Goal: Answer question/provide support: Share knowledge or assist other users

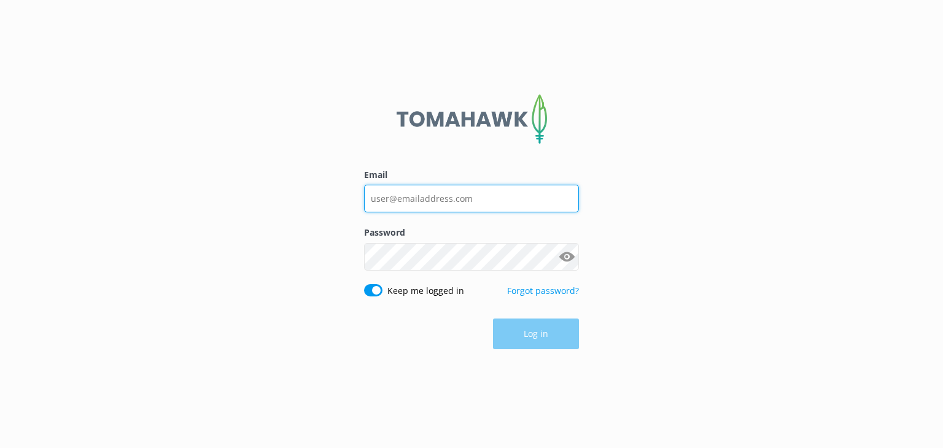
click at [515, 200] on input "Email" at bounding box center [471, 199] width 215 height 28
type input "[EMAIL_ADDRESS][DOMAIN_NAME]"
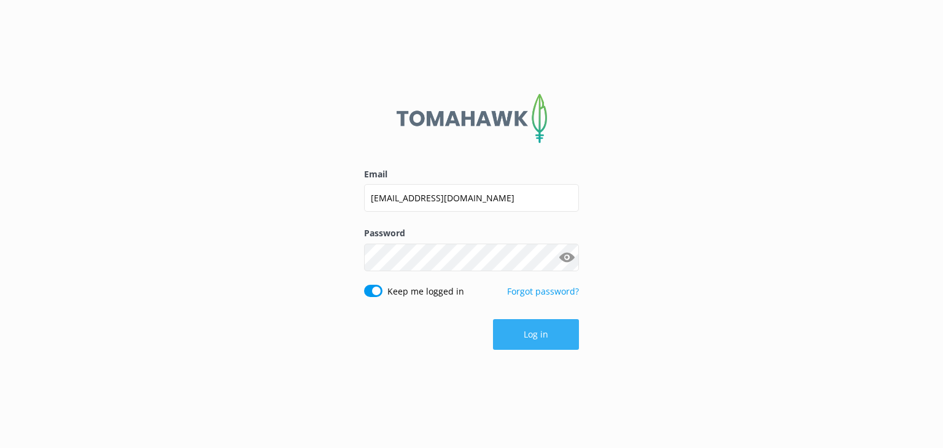
click at [533, 334] on button "Log in" at bounding box center [536, 334] width 86 height 31
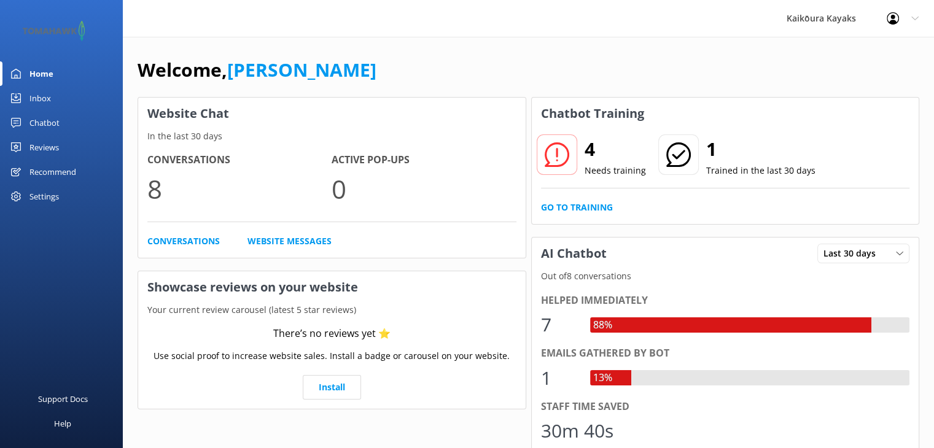
click at [37, 121] on div "Chatbot" at bounding box center [44, 123] width 30 height 25
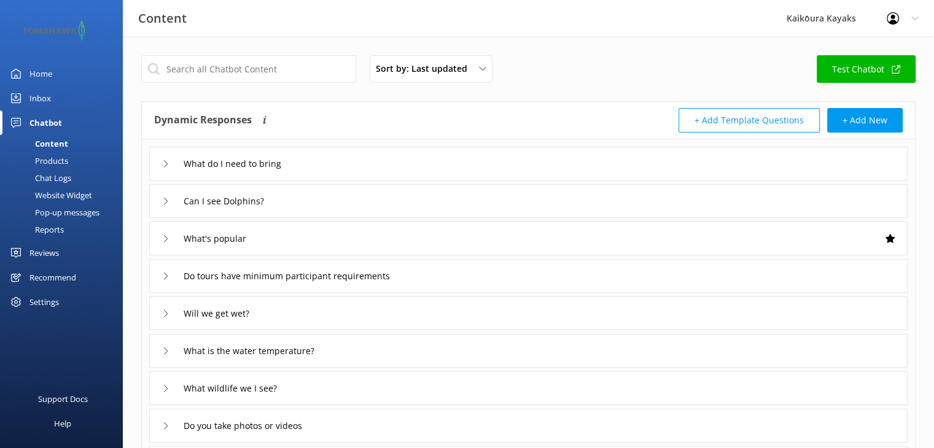
click at [55, 195] on div "Website Widget" at bounding box center [49, 195] width 85 height 17
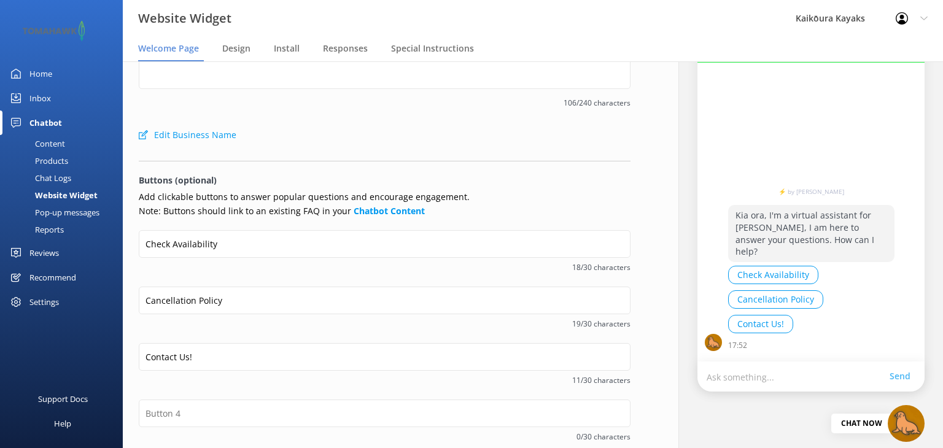
scroll to position [123, 0]
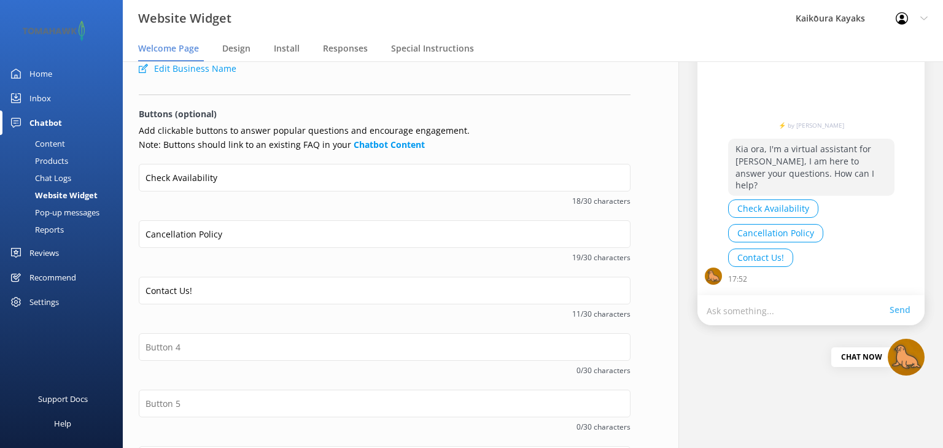
click at [735, 236] on button "Cancellation Policy" at bounding box center [775, 233] width 95 height 18
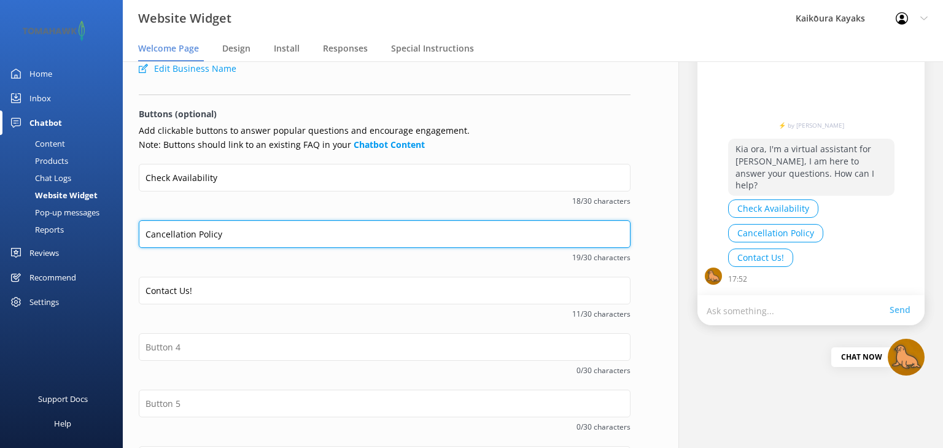
click at [442, 228] on input "Cancellation Policy" at bounding box center [385, 235] width 492 height 28
click at [446, 235] on input "Cancellation Policy" at bounding box center [385, 235] width 492 height 28
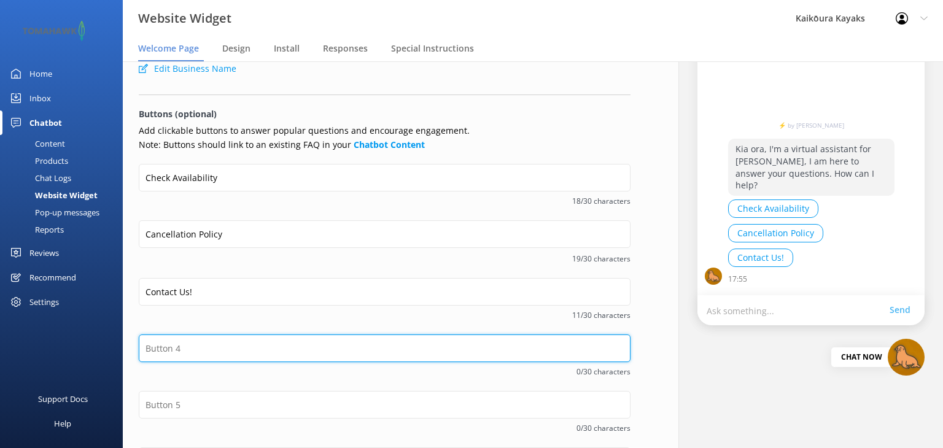
click at [344, 342] on input "text" at bounding box center [385, 349] width 492 height 28
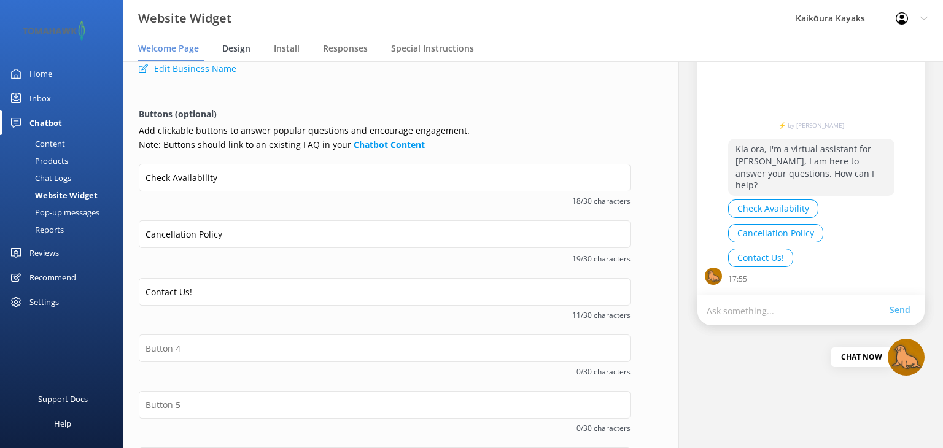
click at [233, 47] on span "Design" at bounding box center [236, 48] width 28 height 12
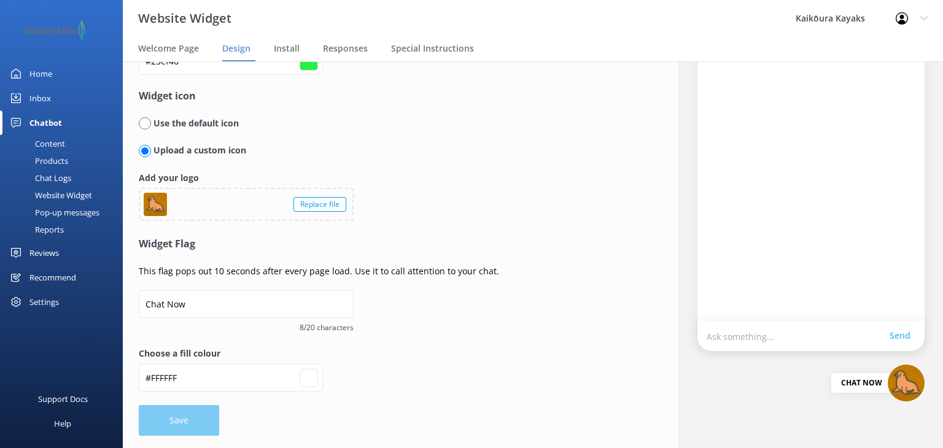
scroll to position [96, 0]
click at [335, 49] on span "Responses" at bounding box center [345, 48] width 45 height 12
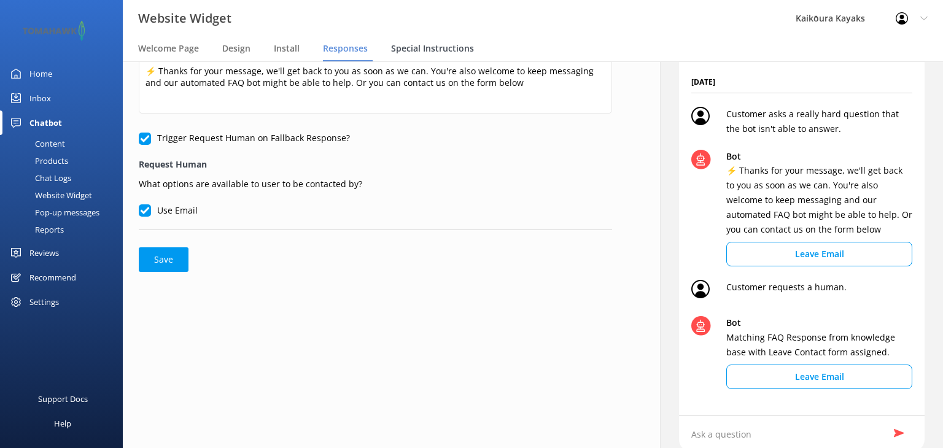
click at [401, 49] on span "Special Instructions" at bounding box center [432, 48] width 83 height 12
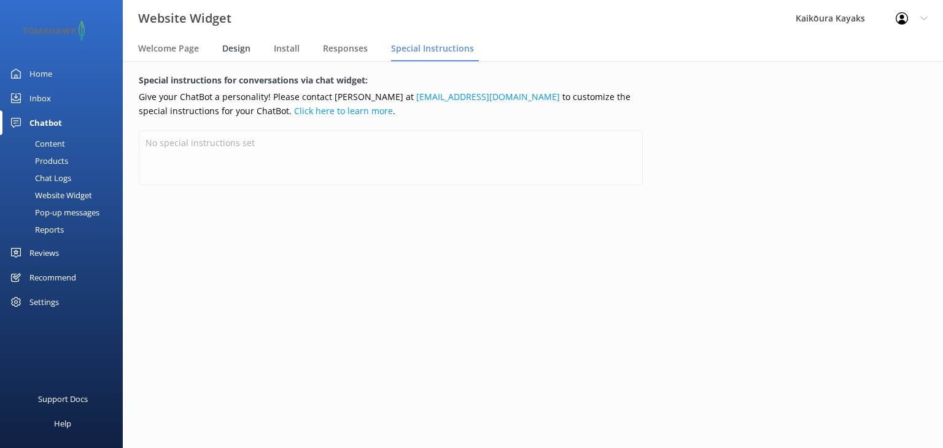
click at [232, 50] on span "Design" at bounding box center [236, 48] width 28 height 12
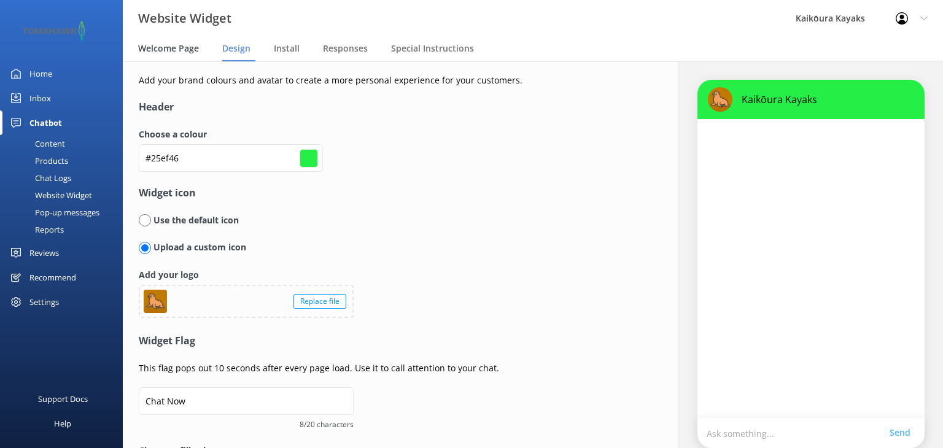
click at [171, 50] on span "Welcome Page" at bounding box center [168, 48] width 61 height 12
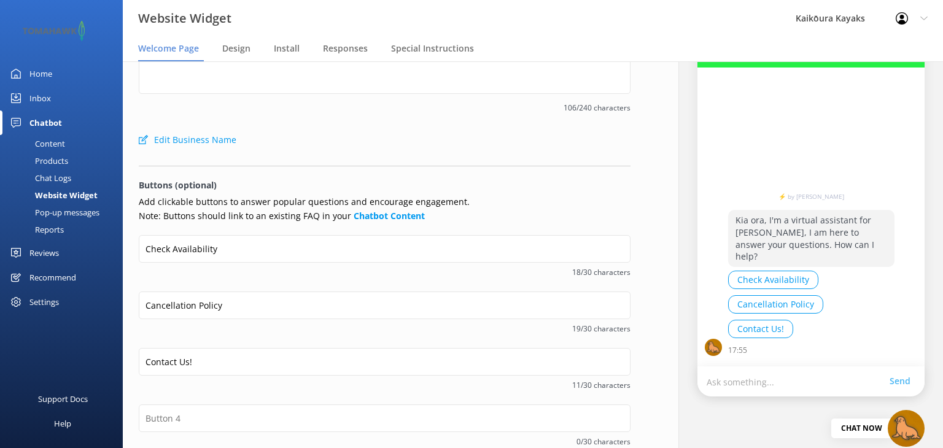
scroll to position [61, 0]
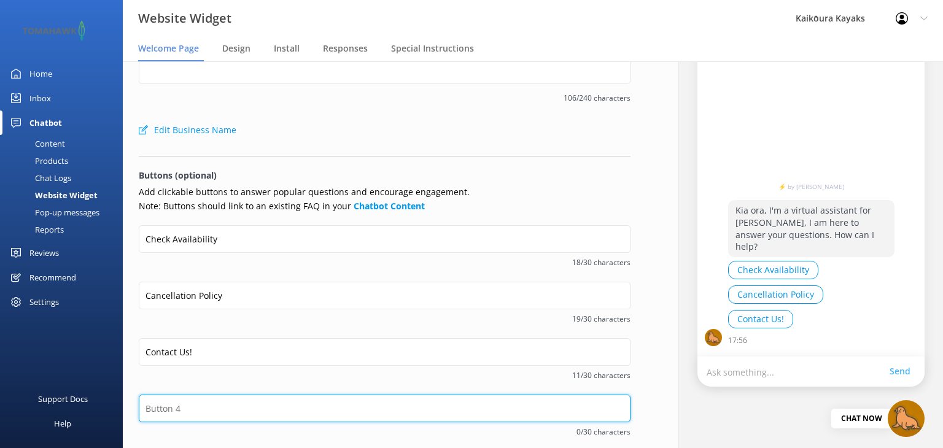
click at [192, 408] on input "text" at bounding box center [385, 409] width 492 height 28
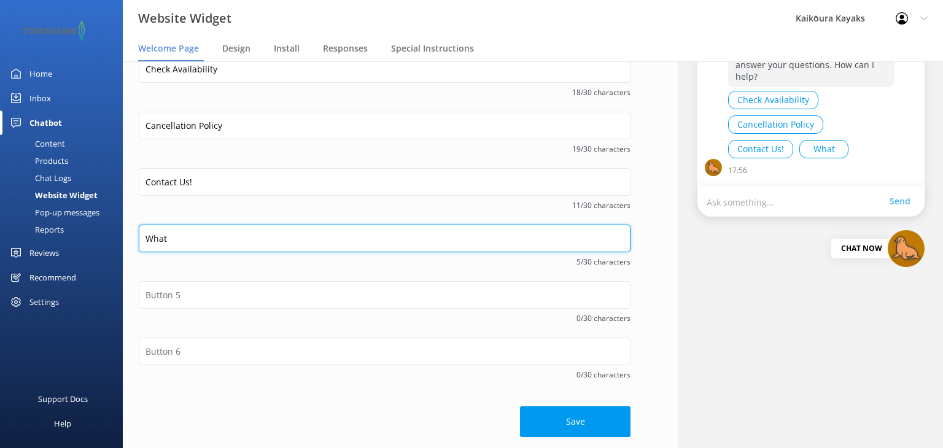
scroll to position [233, 0]
type input "What"
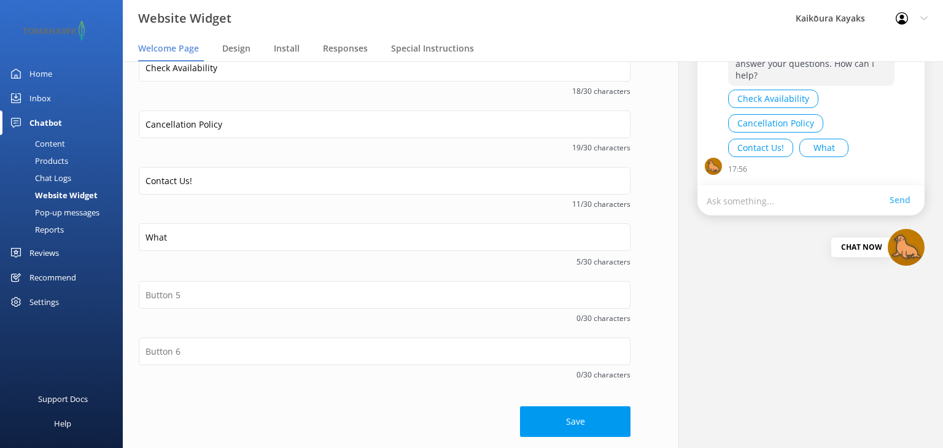
click at [44, 142] on div "Content" at bounding box center [36, 143] width 58 height 17
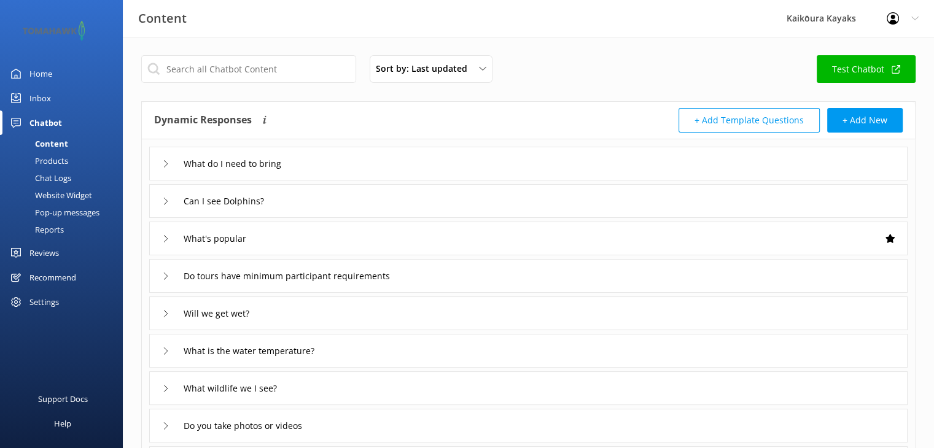
click at [165, 161] on icon at bounding box center [165, 163] width 7 height 7
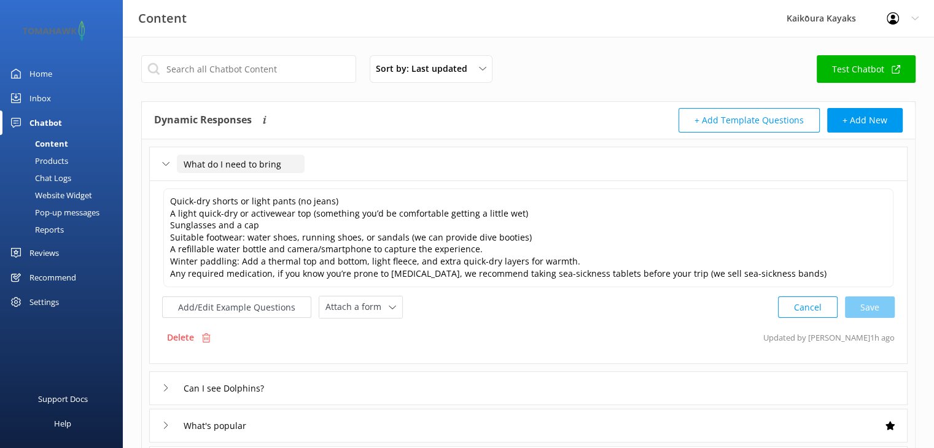
drag, startPoint x: 287, startPoint y: 165, endPoint x: 184, endPoint y: 168, distance: 103.8
click at [184, 168] on input "What do I need to bring" at bounding box center [241, 164] width 128 height 18
click at [58, 195] on div "Website Widget" at bounding box center [49, 195] width 85 height 17
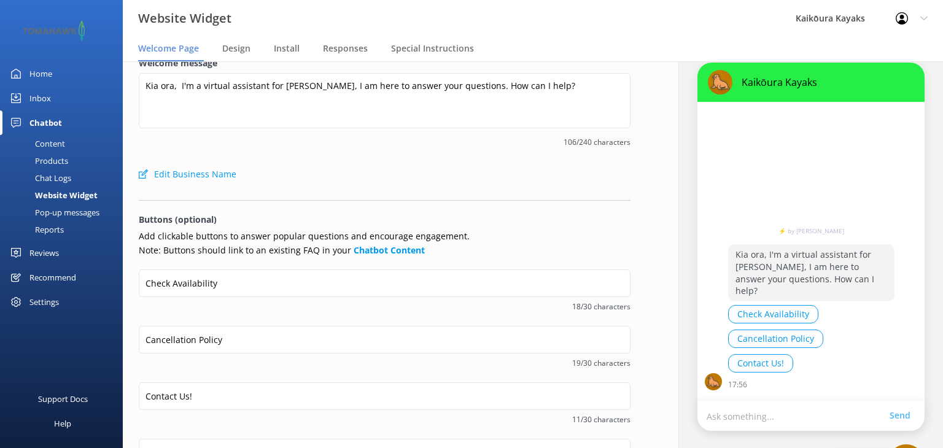
scroll to position [123, 0]
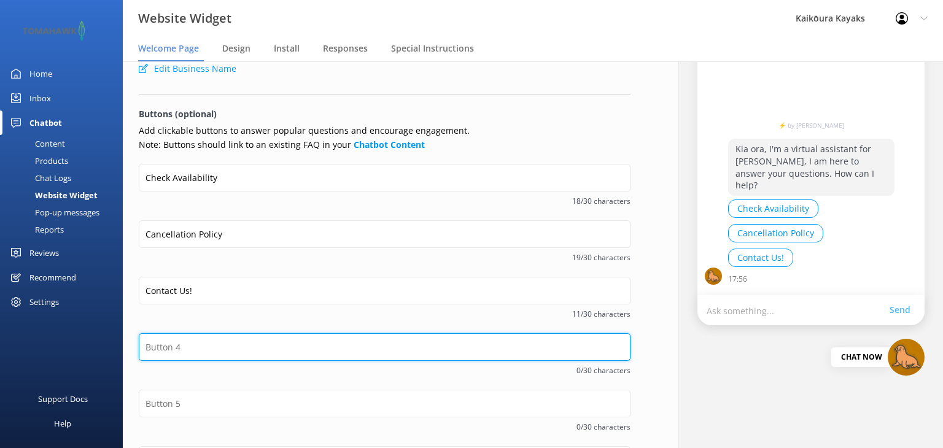
click at [170, 350] on input "text" at bounding box center [385, 348] width 492 height 28
paste input "What do I need to bring"
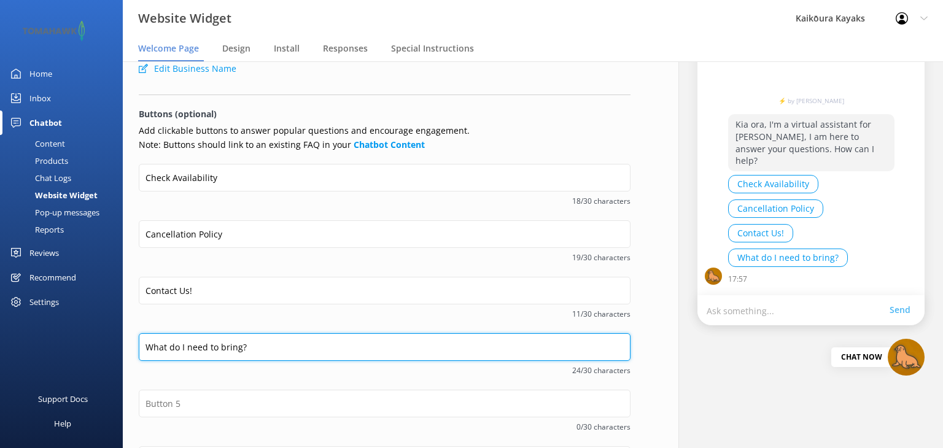
type input "What do I need to bring?"
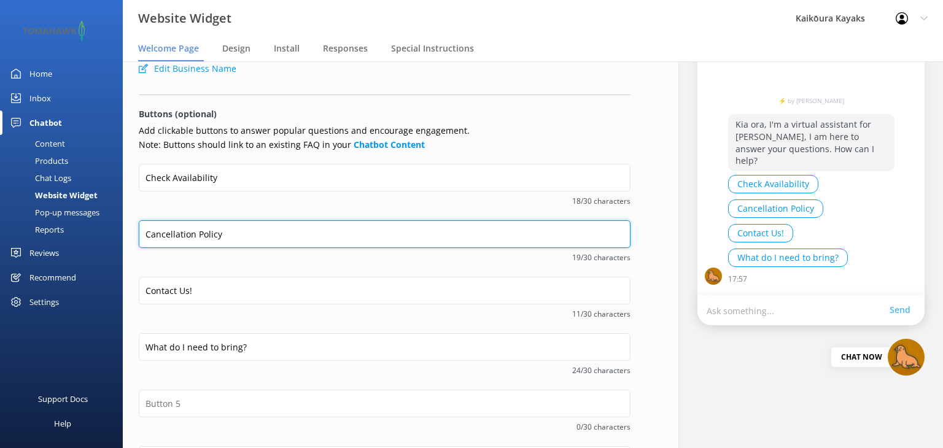
click at [276, 239] on input "Cancellation Policy" at bounding box center [385, 235] width 492 height 28
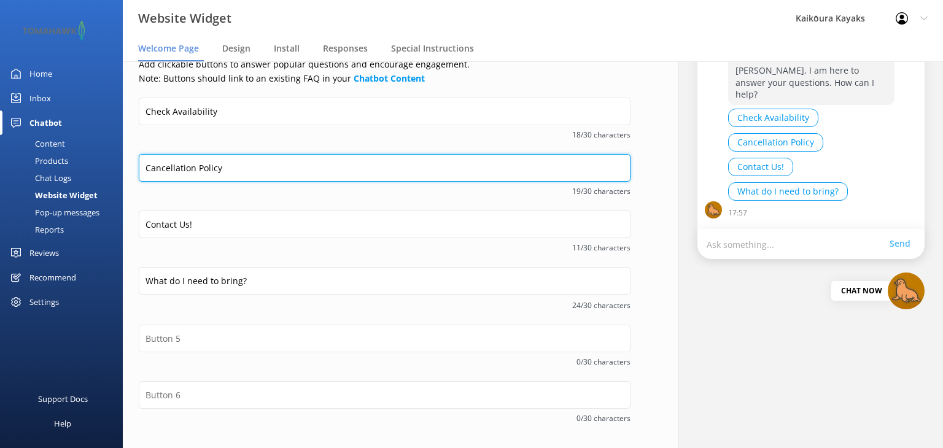
scroll to position [233, 0]
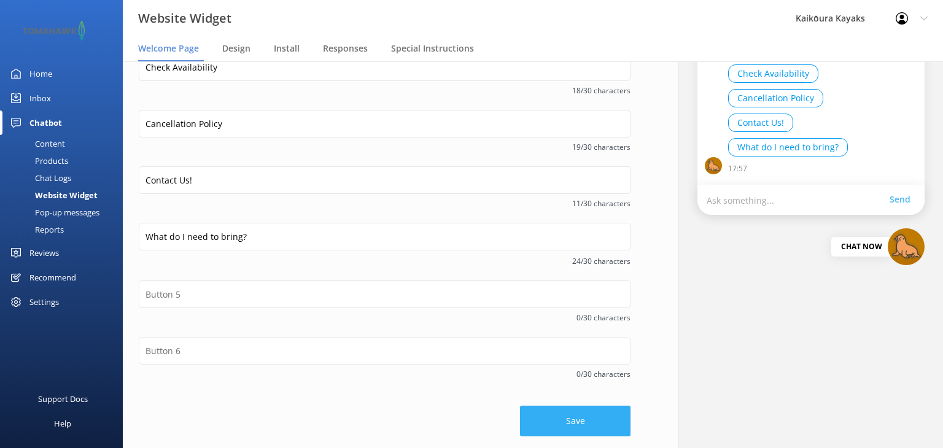
click at [555, 416] on button "Save" at bounding box center [575, 421] width 111 height 31
click at [762, 150] on button "What do I need to bring?" at bounding box center [788, 147] width 120 height 18
click at [48, 214] on div "Pop-up messages" at bounding box center [53, 212] width 92 height 17
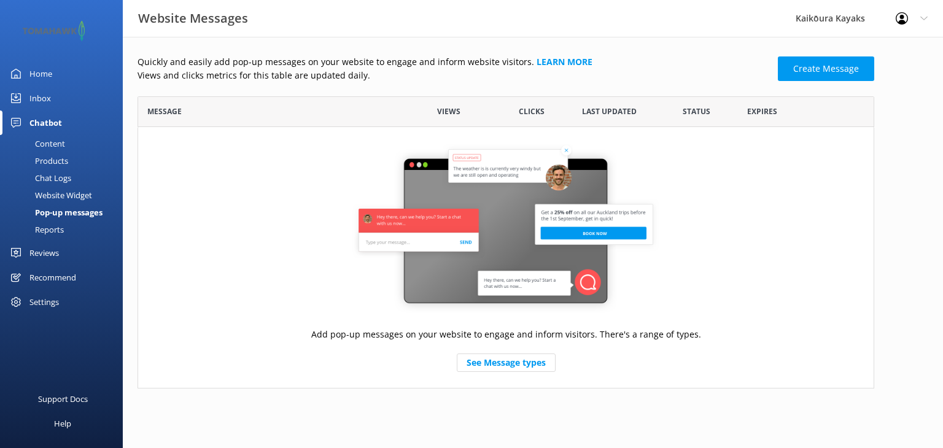
scroll to position [283, 727]
click at [68, 209] on div "Pop-up messages" at bounding box center [54, 212] width 95 height 17
click at [52, 197] on div "Website Widget" at bounding box center [49, 195] width 85 height 17
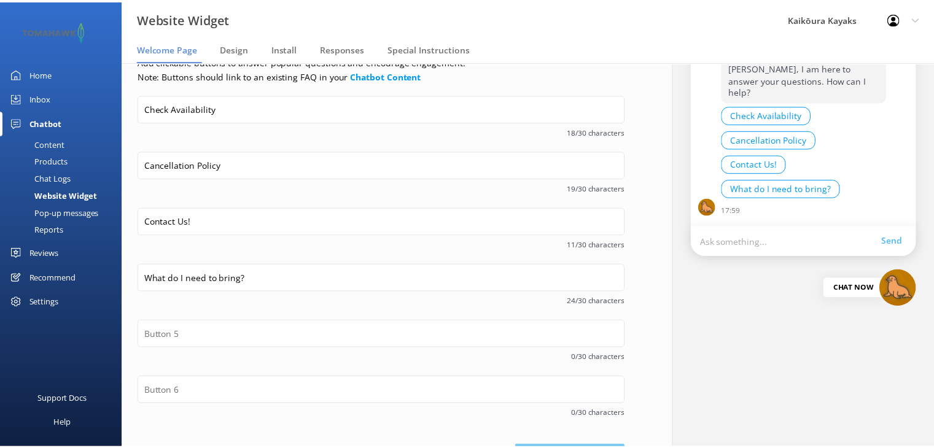
scroll to position [233, 0]
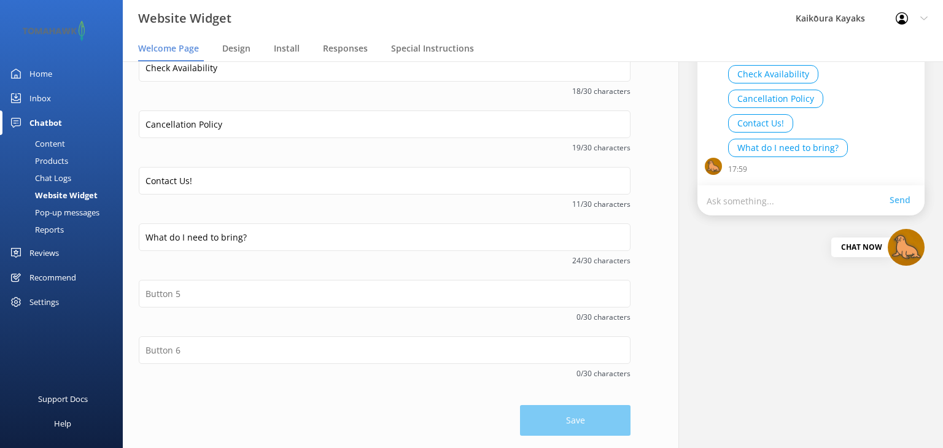
click at [48, 142] on div "Content" at bounding box center [36, 143] width 58 height 17
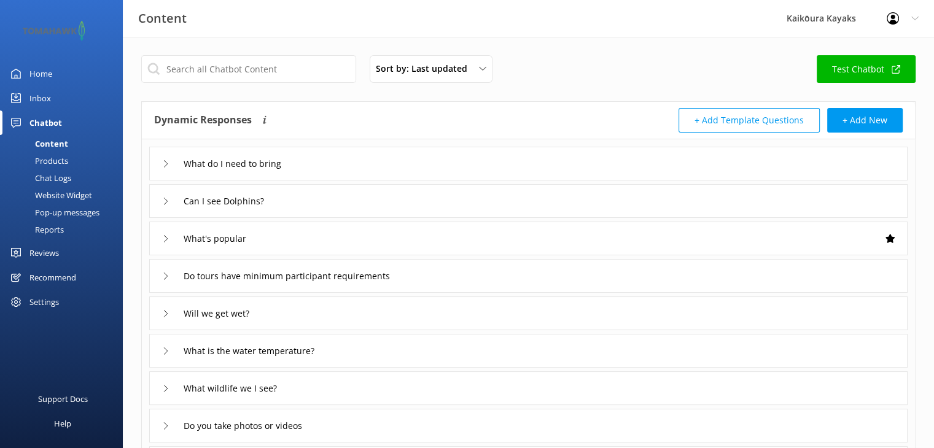
click at [655, 166] on div "What do I need to bring" at bounding box center [528, 164] width 759 height 34
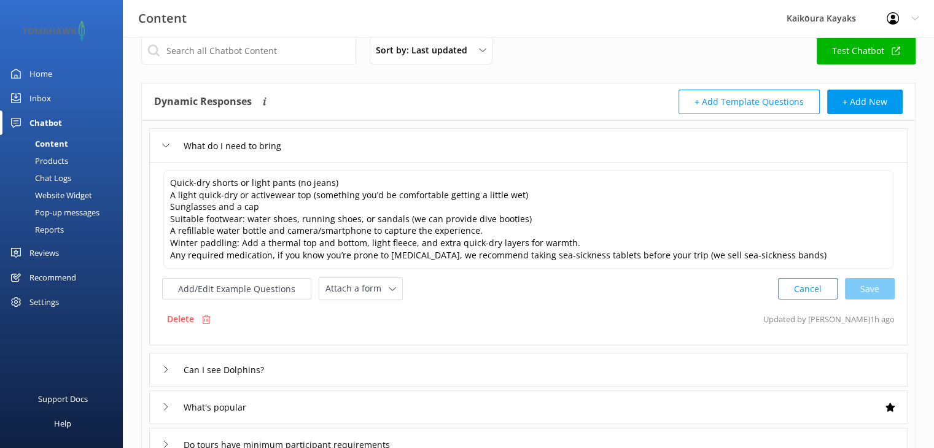
scroll to position [61, 0]
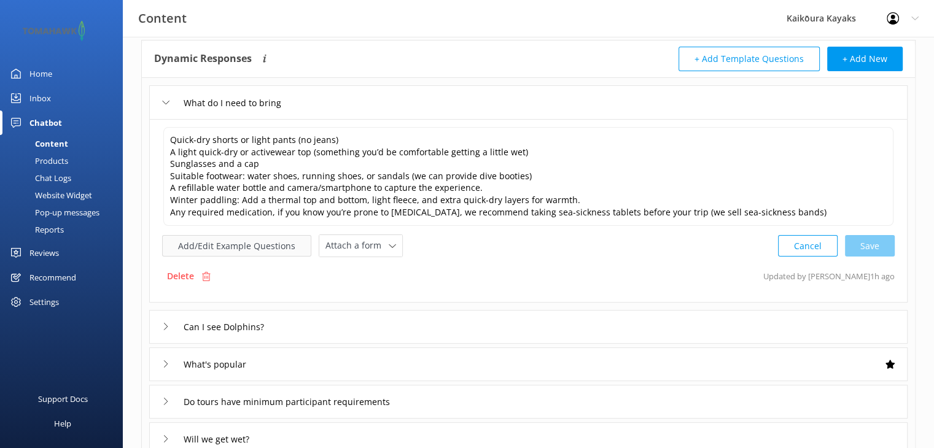
click at [238, 247] on button "Add/Edit Example Questions" at bounding box center [236, 245] width 149 height 21
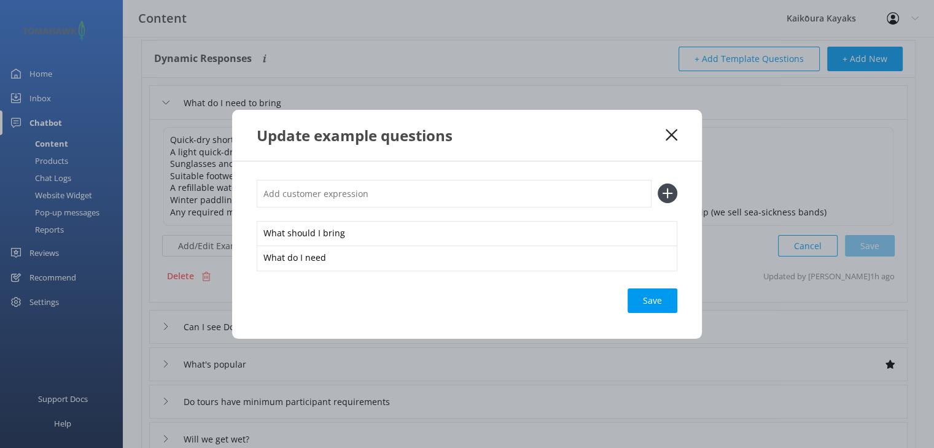
click at [673, 131] on icon at bounding box center [672, 135] width 12 height 12
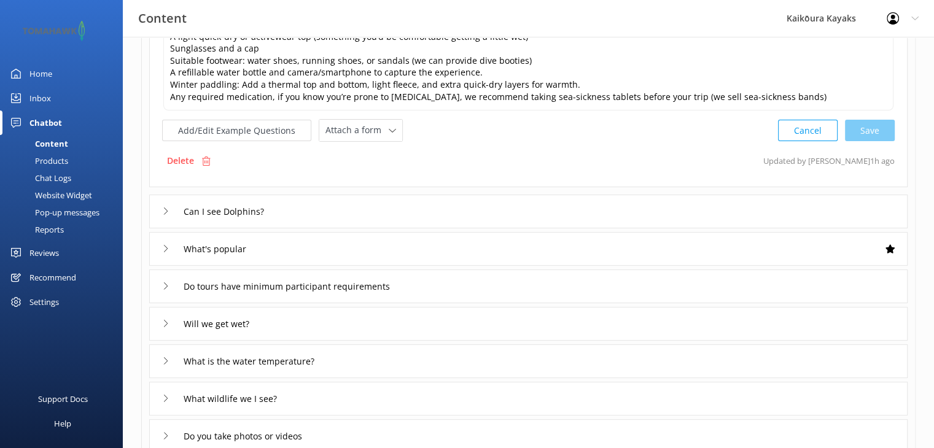
scroll to position [184, 0]
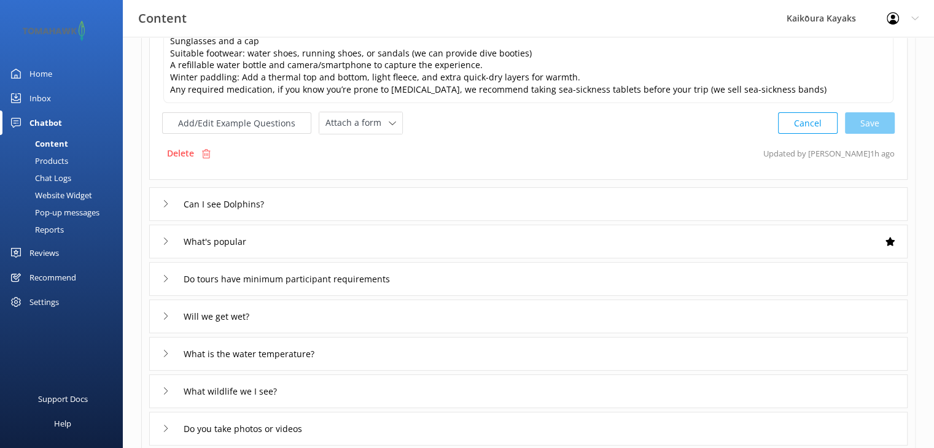
click at [166, 200] on icon at bounding box center [165, 203] width 7 height 7
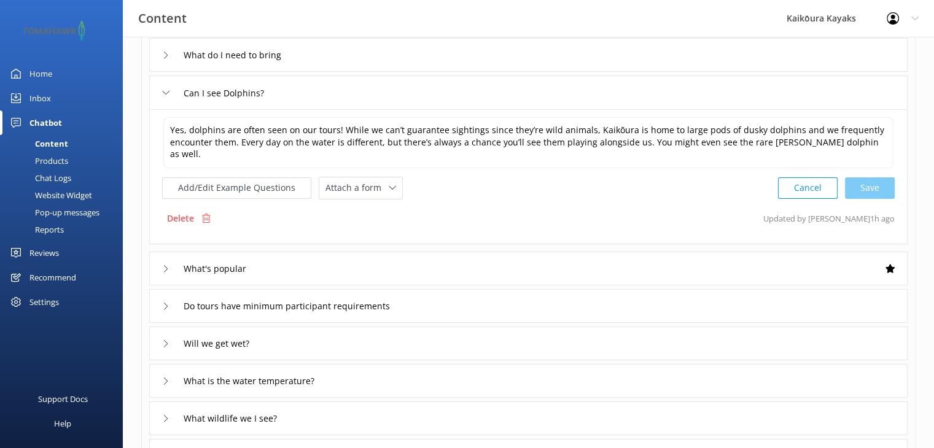
scroll to position [123, 0]
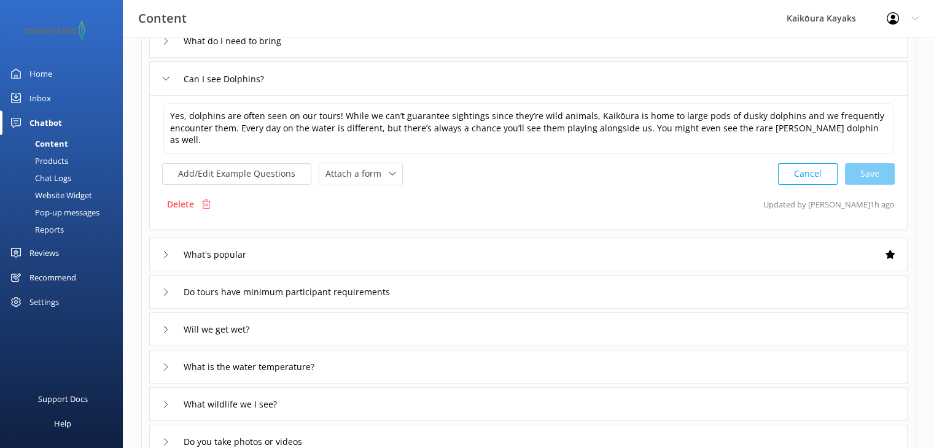
click at [165, 251] on icon at bounding box center [165, 254] width 7 height 7
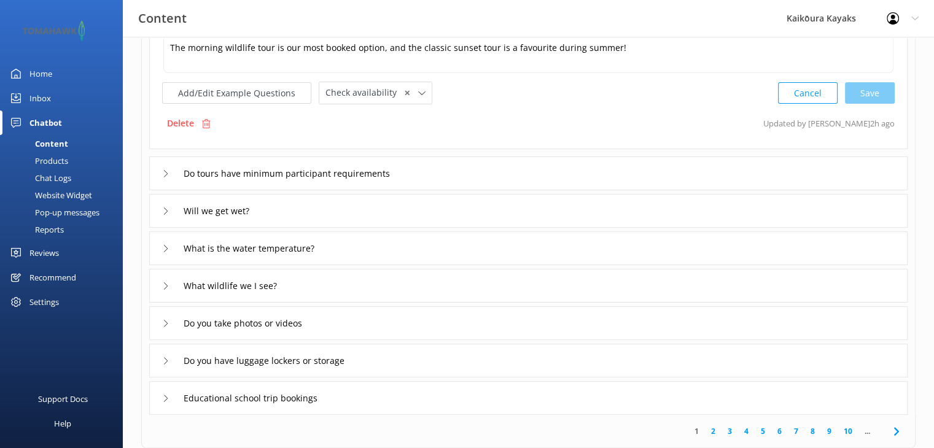
scroll to position [246, 0]
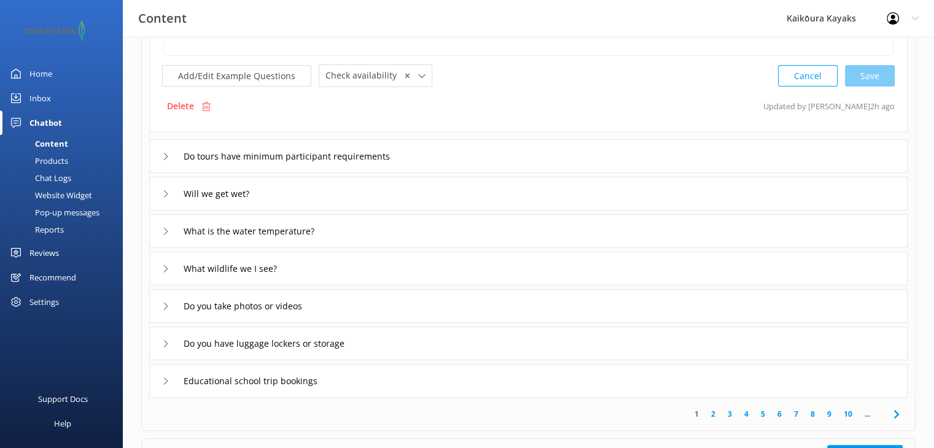
click at [167, 193] on icon at bounding box center [165, 193] width 7 height 7
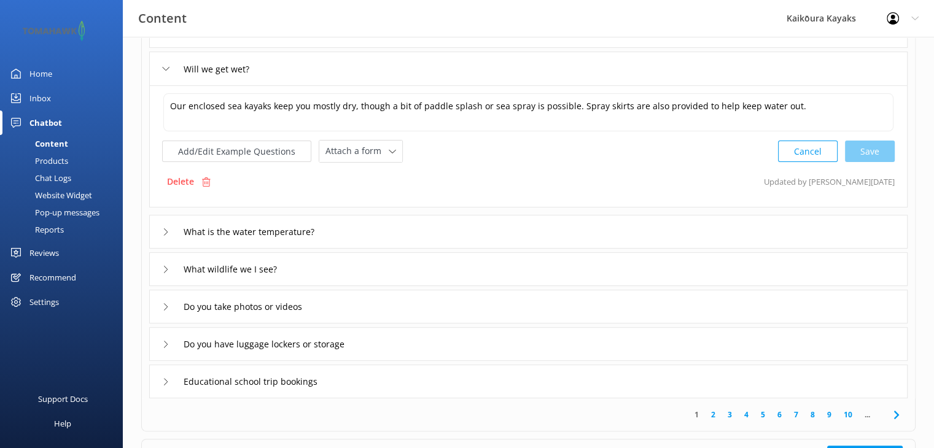
click at [171, 233] on div "What is the water temperature?" at bounding box center [245, 232] width 167 height 20
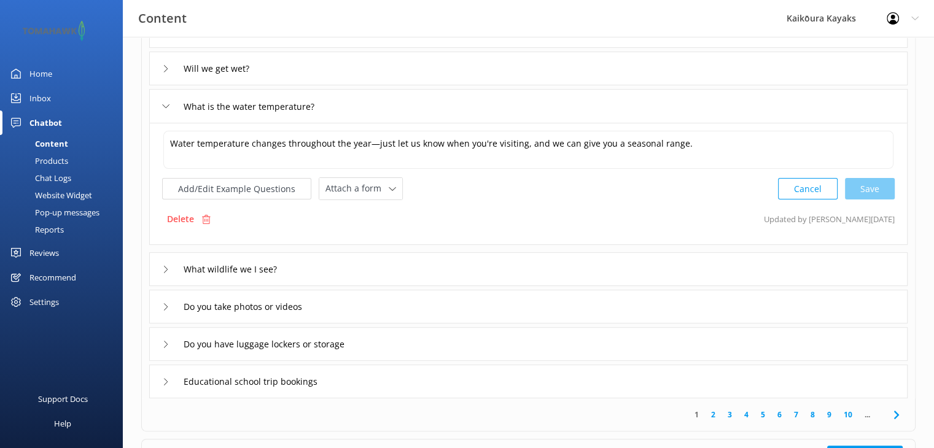
click at [170, 266] on div "What wildlife we I see?" at bounding box center [226, 269] width 128 height 20
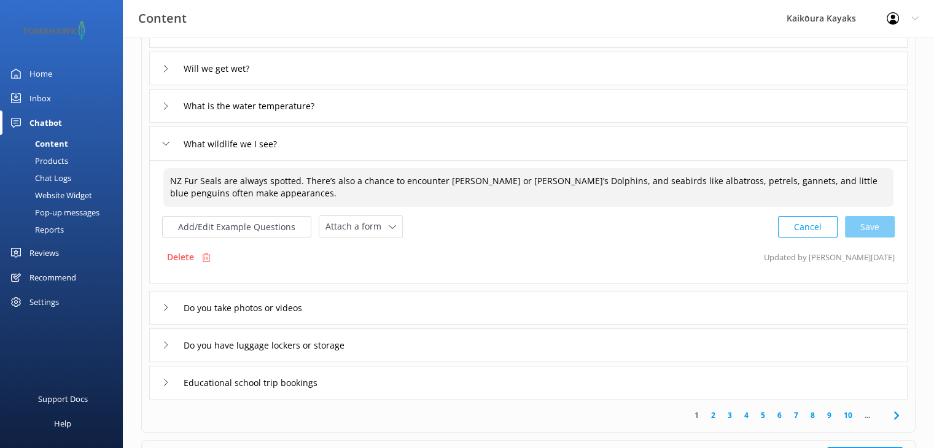
click at [277, 190] on textarea "NZ Fur Seals are always spotted. There’s also a chance to encounter [PERSON_NAM…" at bounding box center [528, 187] width 730 height 39
drag, startPoint x: 346, startPoint y: 195, endPoint x: 236, endPoint y: 192, distance: 110.0
click at [227, 192] on textarea "NZ Fur Seals are always spotted. There’s also a chance to encounter [PERSON_NAM…" at bounding box center [528, 187] width 730 height 39
paste textarea "Humpback whales pass through [GEOGRAPHIC_DATA] from June to October, while orca…"
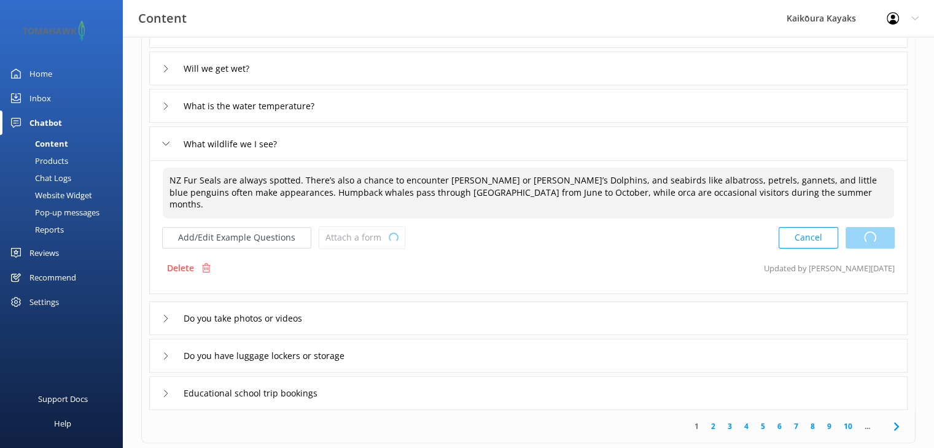
click at [867, 227] on div "Cancel Loading.." at bounding box center [837, 238] width 116 height 23
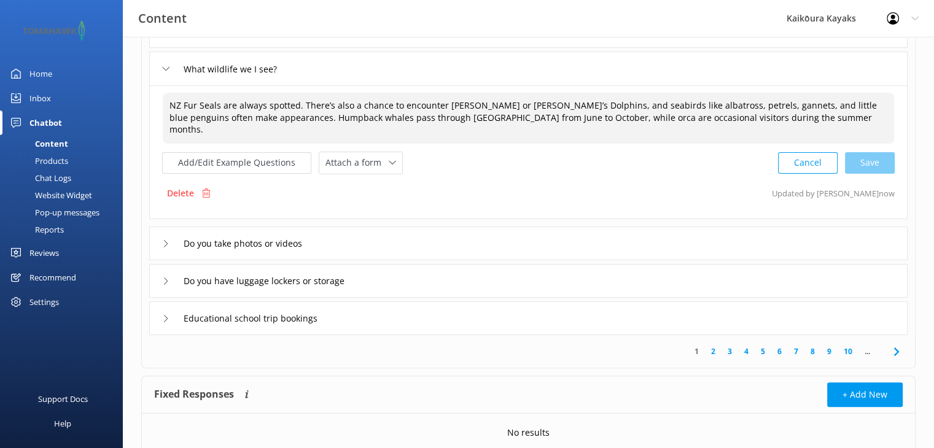
scroll to position [356, 0]
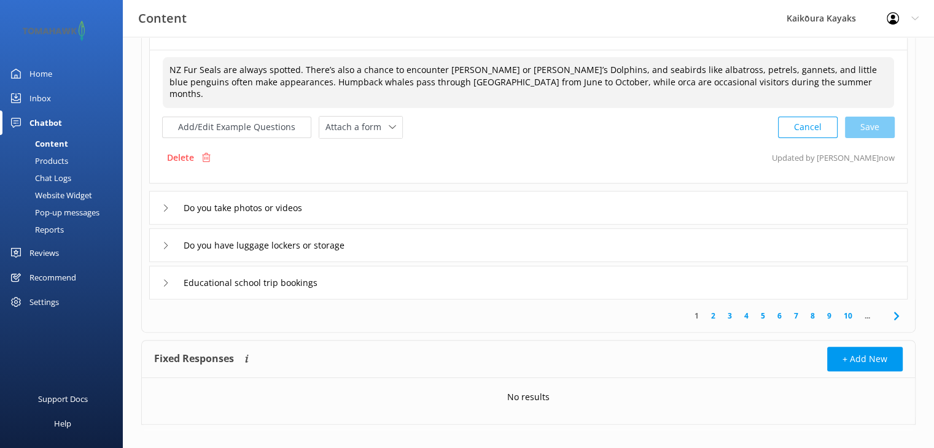
type textarea "NZ Fur Seals are always spotted. There’s also a chance to encounter [PERSON_NAM…"
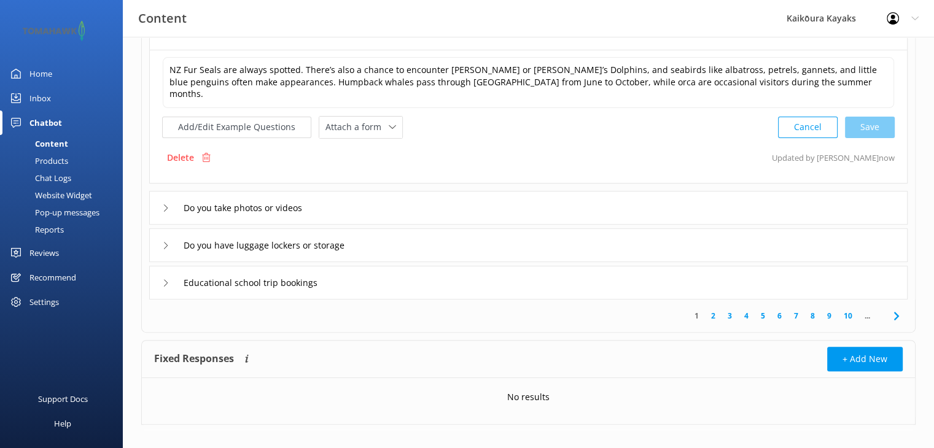
click at [166, 205] on icon at bounding box center [165, 208] width 7 height 7
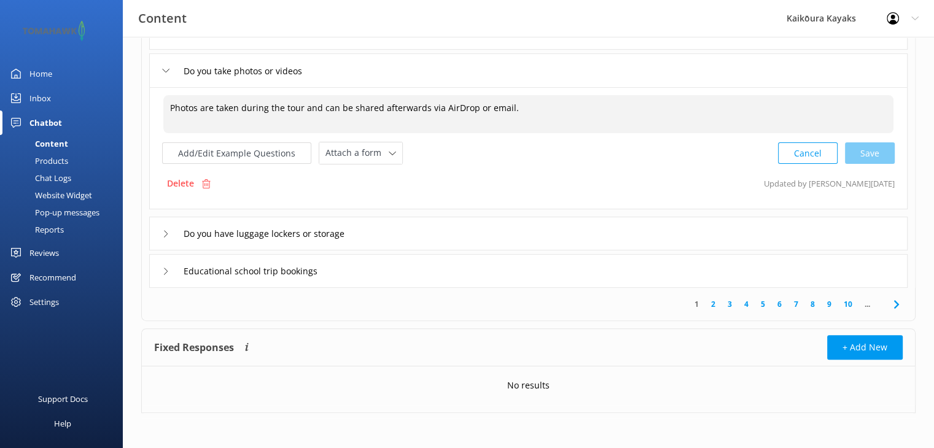
click at [528, 109] on textarea "Photos are taken during the tour and can be shared afterwards via AirDrop or em…" at bounding box center [528, 114] width 730 height 38
click at [170, 232] on div "Do you have luggage lockers or storage" at bounding box center [262, 234] width 201 height 20
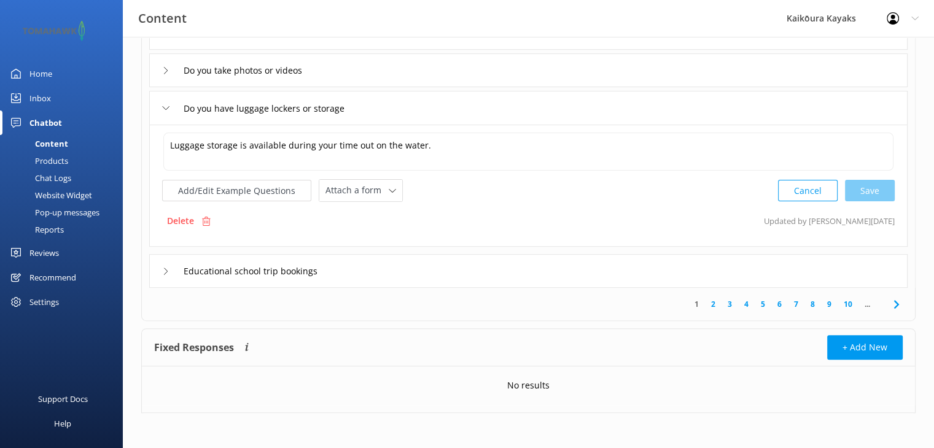
click at [162, 271] on icon at bounding box center [165, 271] width 7 height 7
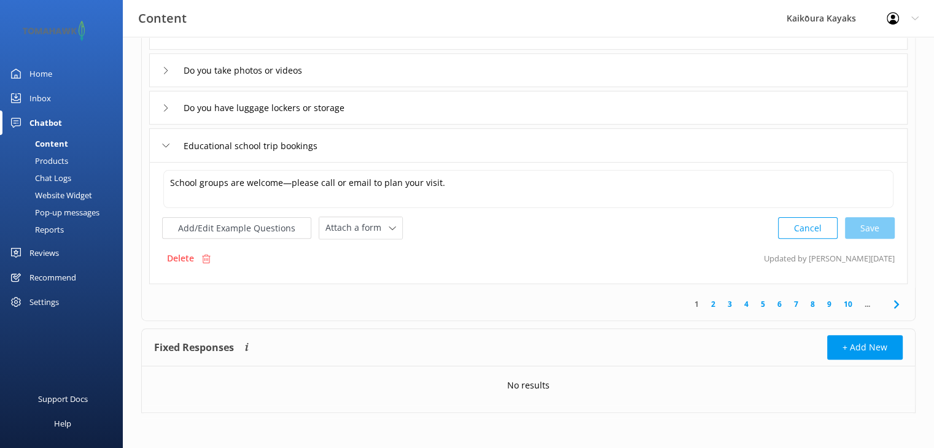
click at [716, 302] on link "2" at bounding box center [713, 305] width 17 height 12
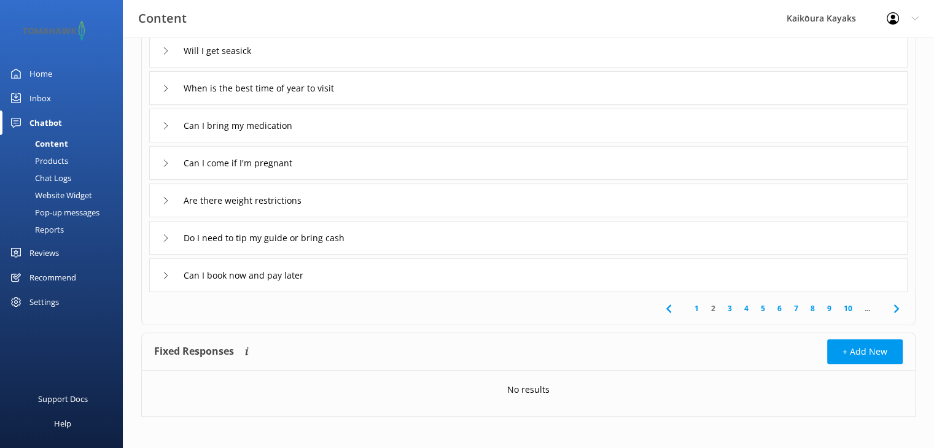
scroll to position [231, 0]
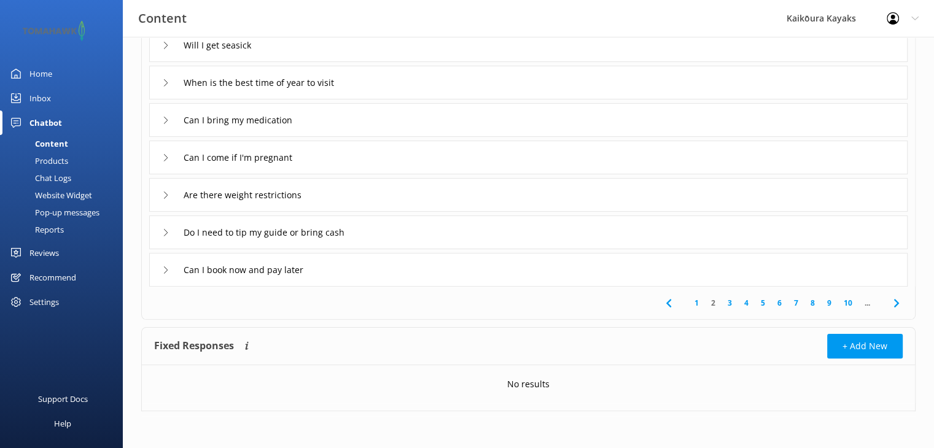
click at [162, 158] on icon at bounding box center [165, 157] width 7 height 7
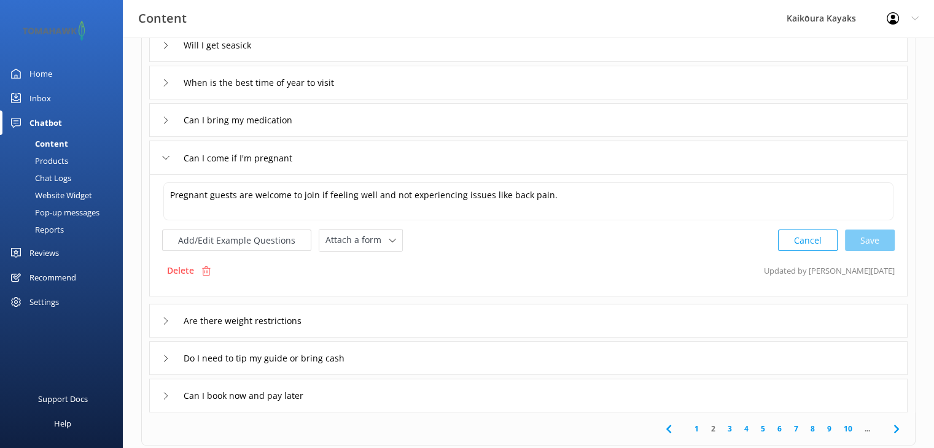
click at [165, 158] on use at bounding box center [166, 158] width 7 height 4
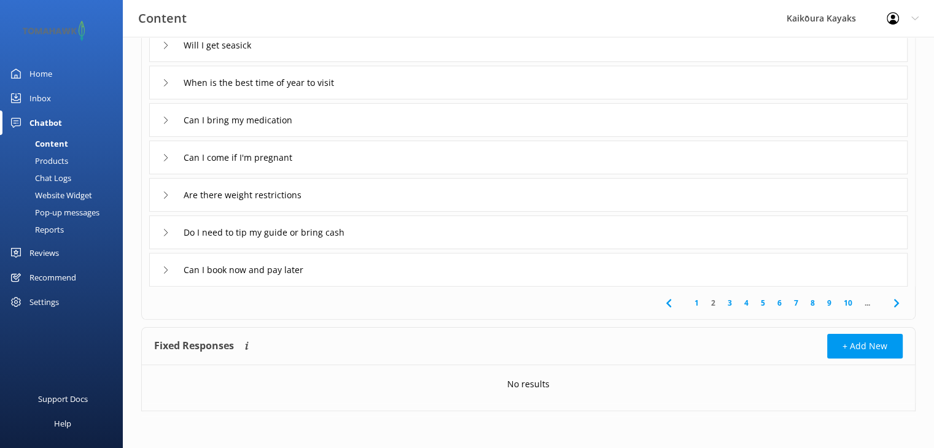
click at [169, 192] on icon at bounding box center [165, 195] width 7 height 7
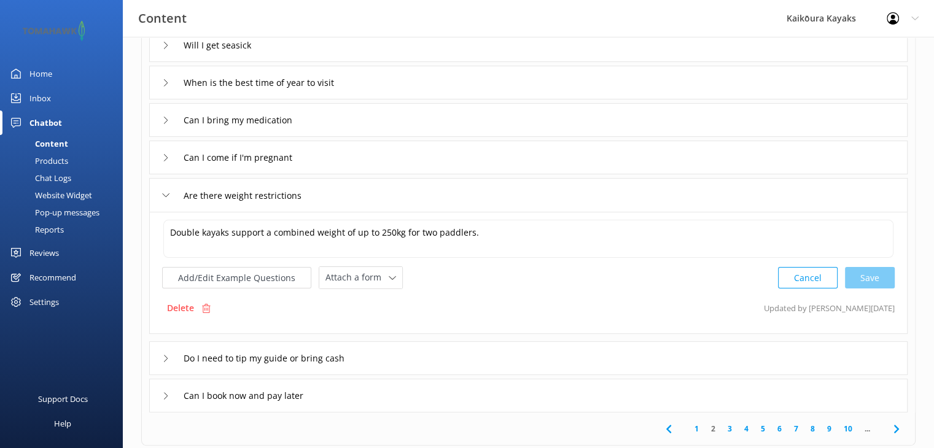
click at [165, 119] on icon at bounding box center [165, 120] width 7 height 7
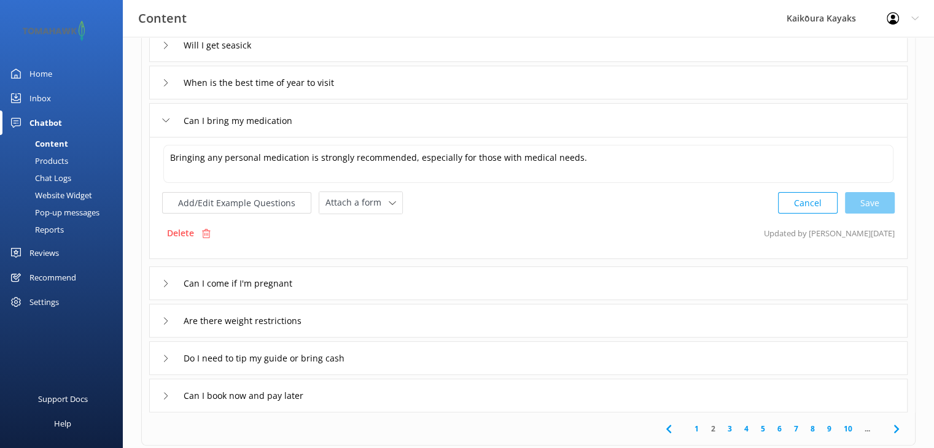
click at [163, 359] on icon at bounding box center [165, 358] width 7 height 7
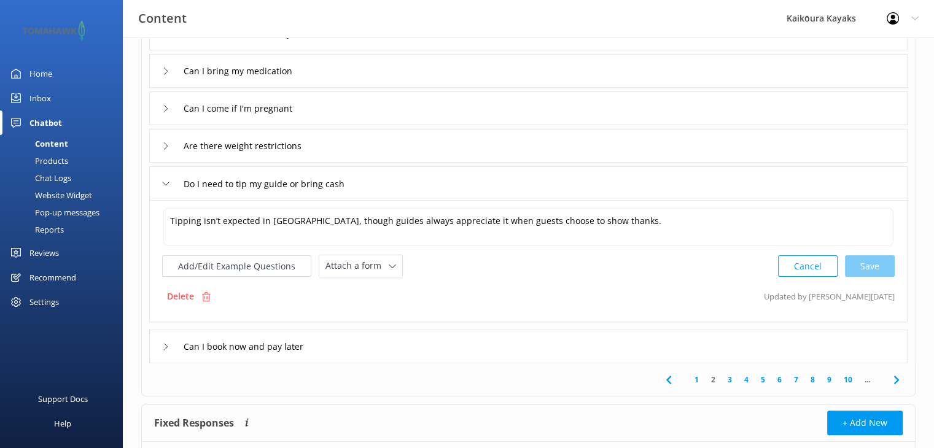
scroll to position [292, 0]
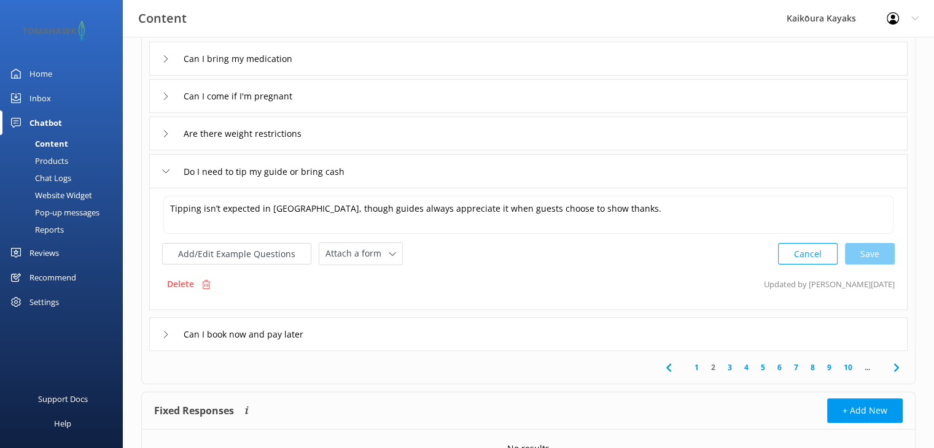
click at [160, 329] on div "Can I book now and pay later" at bounding box center [528, 335] width 759 height 34
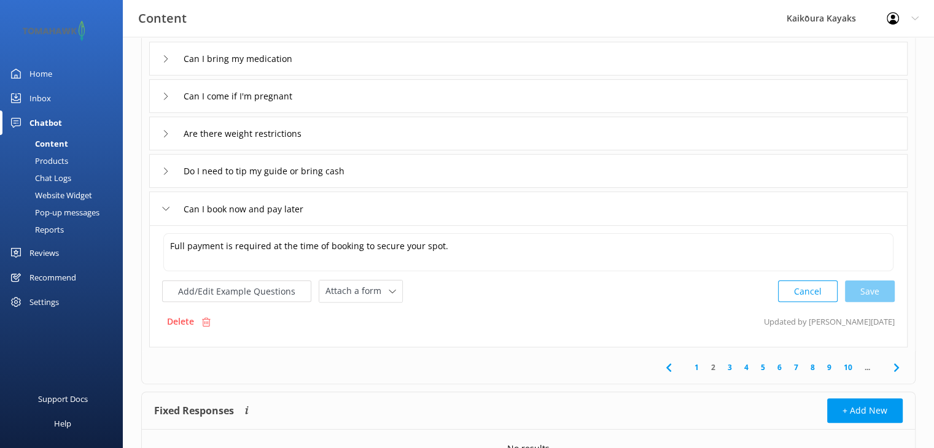
click at [730, 366] on link "3" at bounding box center [730, 368] width 17 height 12
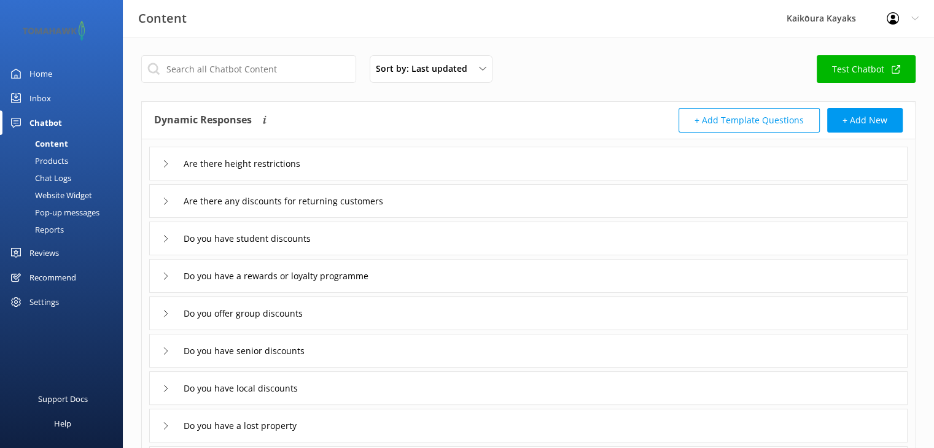
click at [165, 161] on icon at bounding box center [165, 163] width 7 height 7
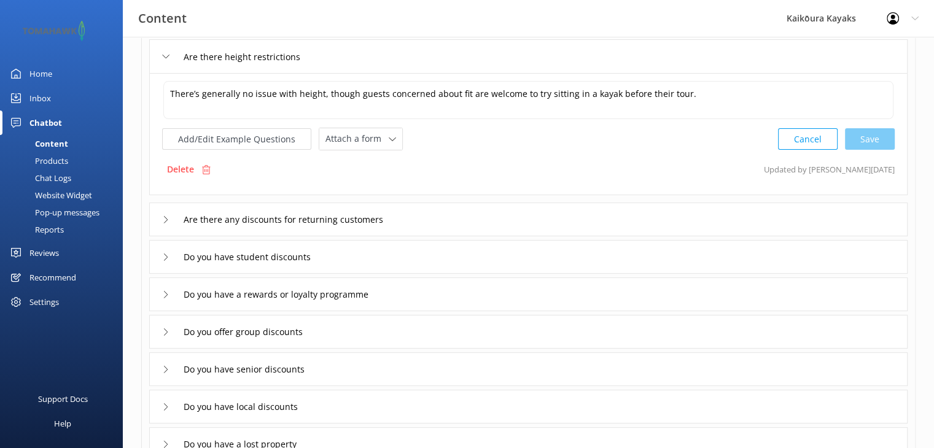
scroll to position [123, 0]
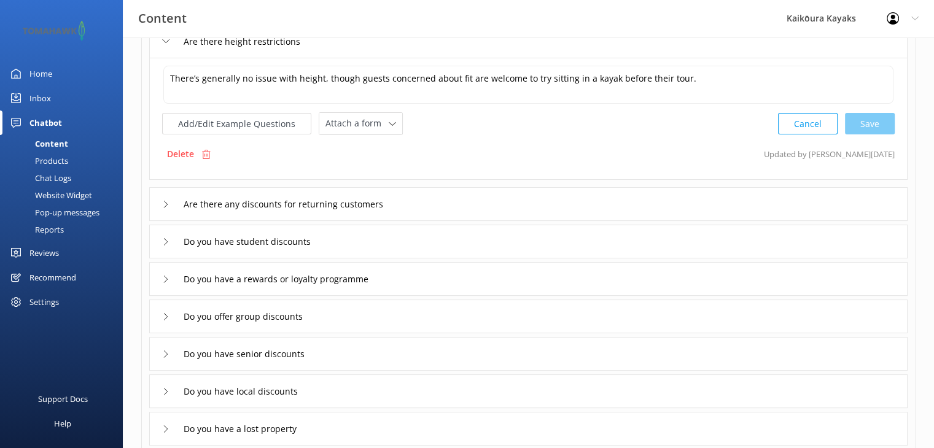
click at [168, 201] on icon at bounding box center [165, 204] width 7 height 7
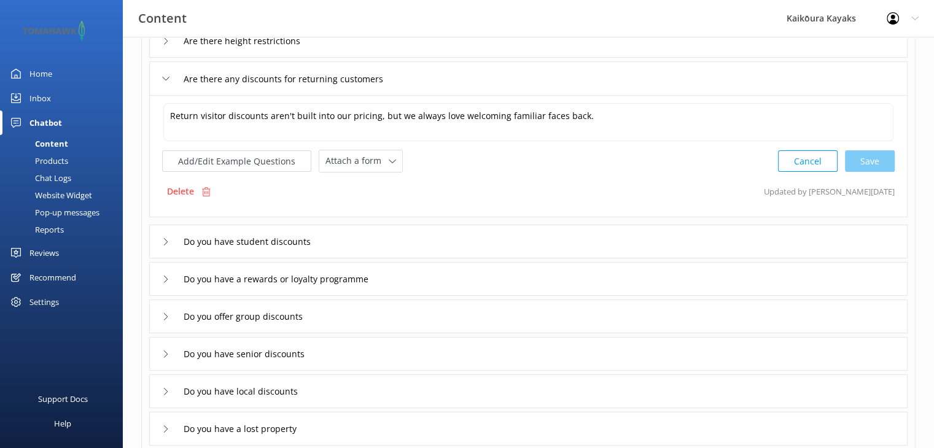
click at [165, 241] on icon at bounding box center [165, 241] width 7 height 7
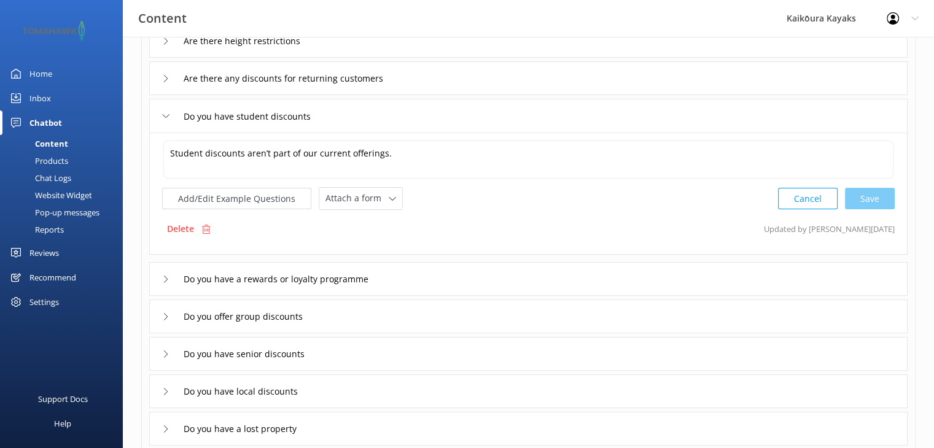
click at [165, 278] on icon at bounding box center [165, 279] width 7 height 7
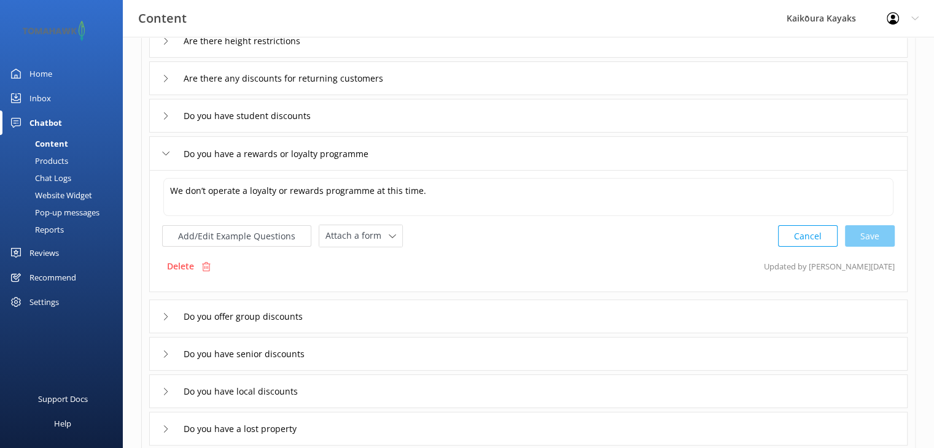
click at [169, 320] on div "Do you offer group discounts" at bounding box center [238, 316] width 152 height 20
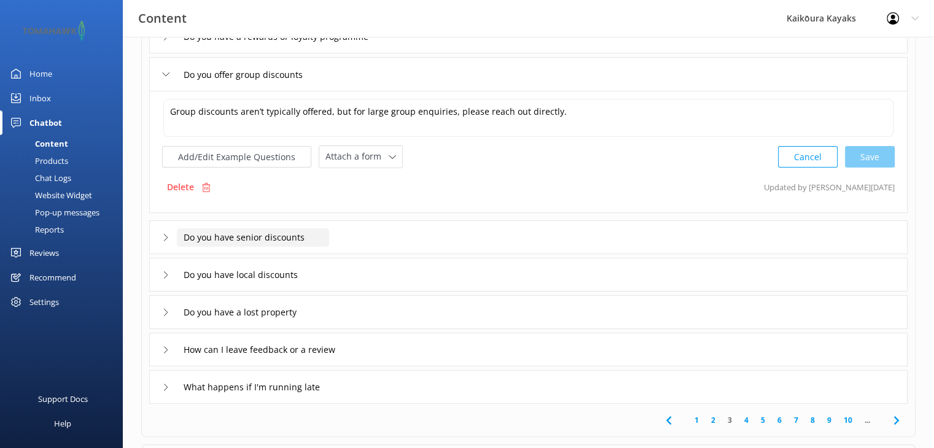
scroll to position [246, 0]
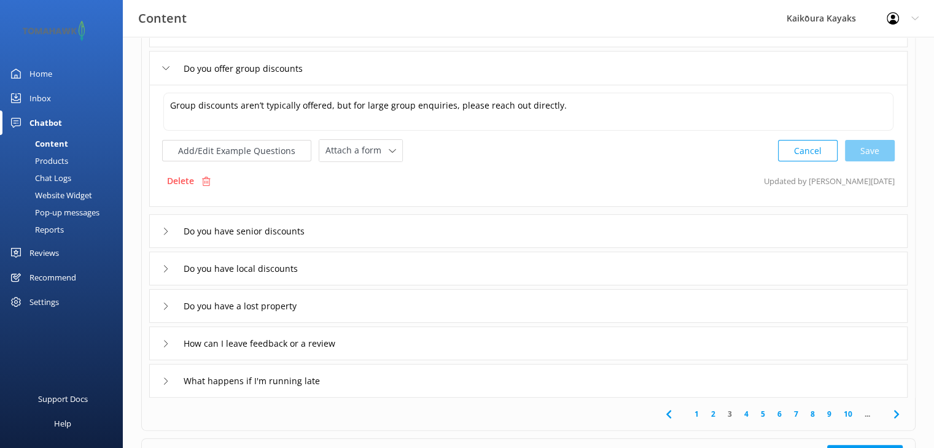
click at [167, 230] on use at bounding box center [166, 231] width 4 height 7
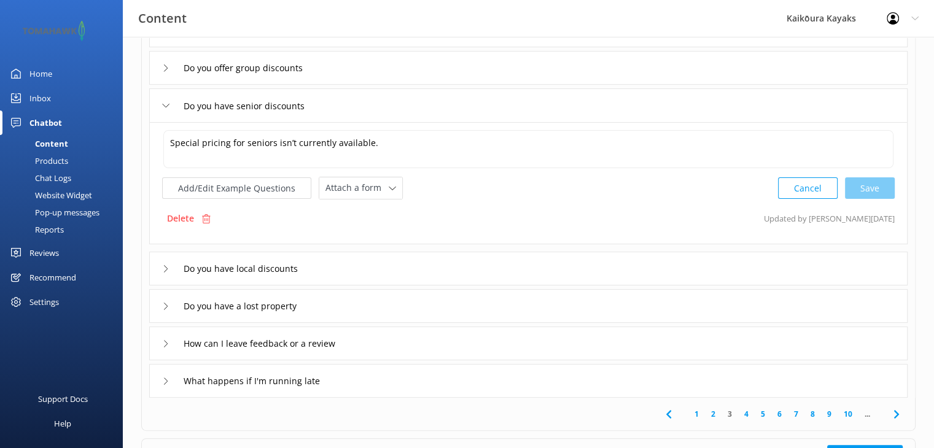
click at [164, 268] on icon at bounding box center [165, 268] width 7 height 7
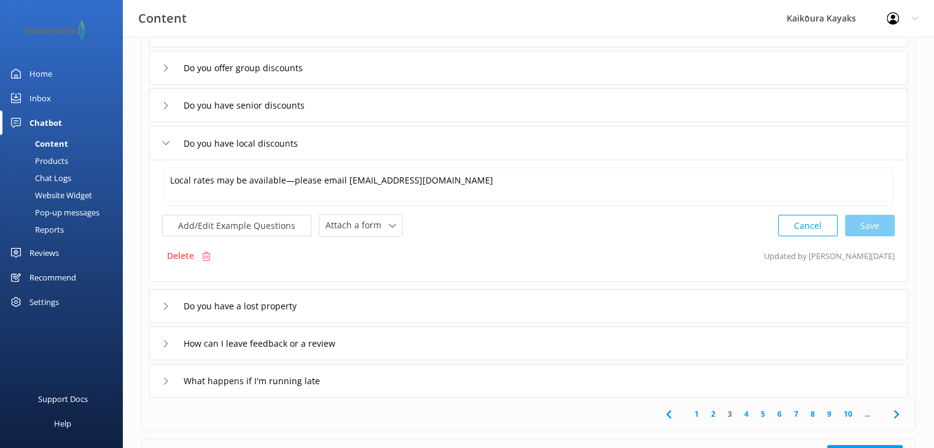
click at [166, 305] on icon at bounding box center [165, 306] width 7 height 7
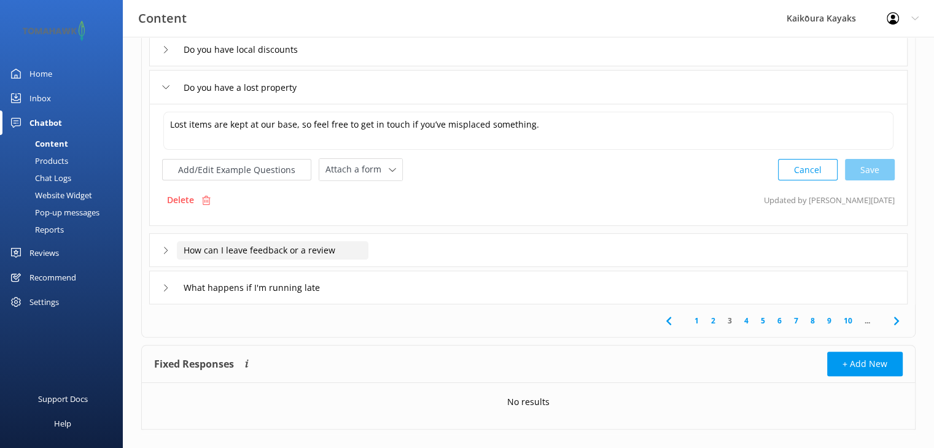
scroll to position [356, 0]
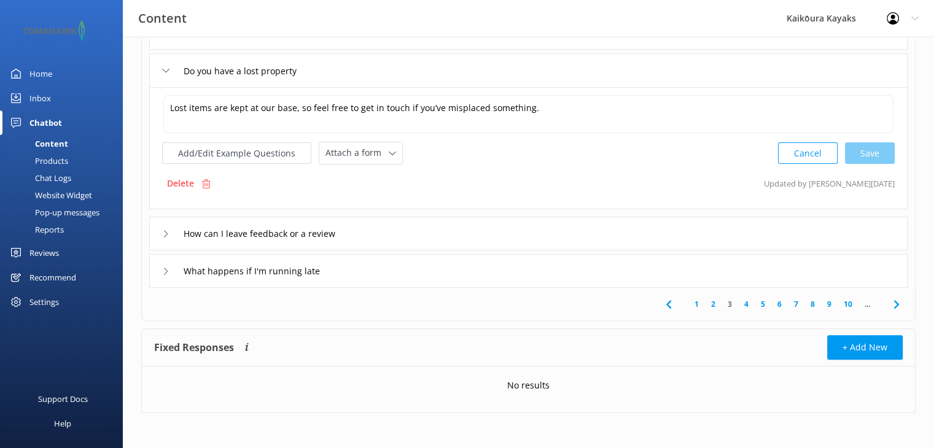
click at [163, 230] on icon at bounding box center [165, 233] width 7 height 7
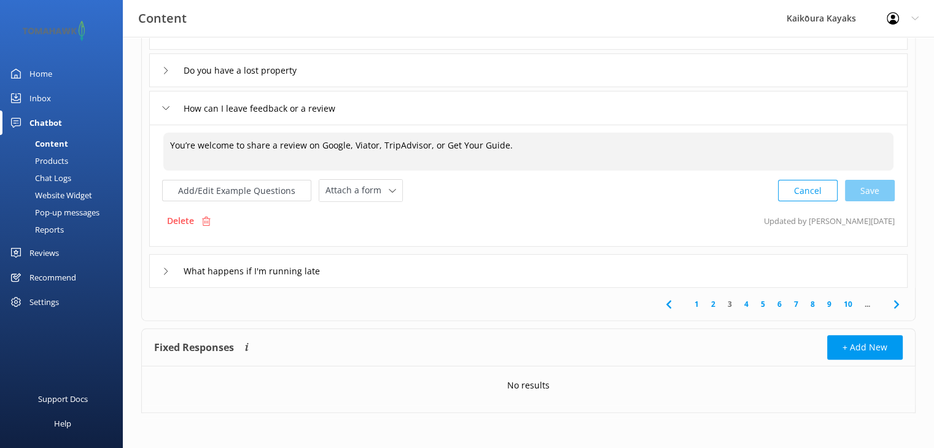
click at [229, 144] on textarea "You’re welcome to share a review on Google, Viator, TripAdvisor, or Get Your Gu…" at bounding box center [528, 152] width 730 height 38
click at [221, 165] on textarea "You’re welcome to share a review on Google, Viator, TripAdvisor, or Get Your Gu…" at bounding box center [528, 152] width 730 height 38
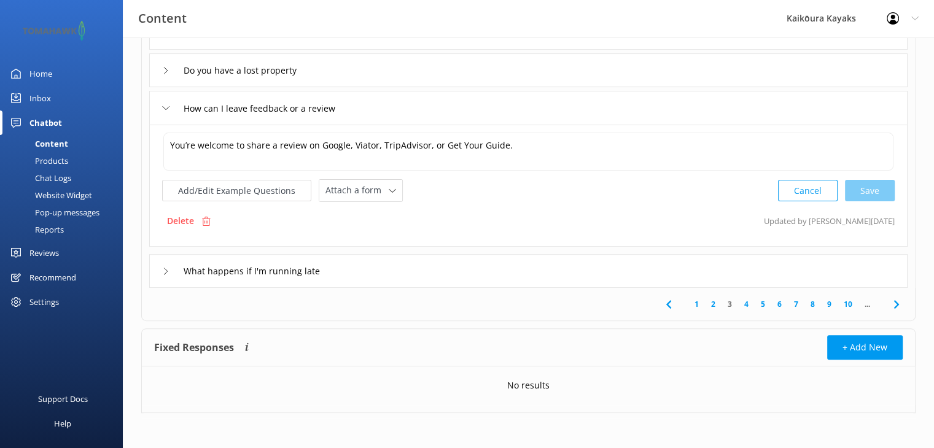
click at [167, 268] on icon at bounding box center [165, 271] width 7 height 7
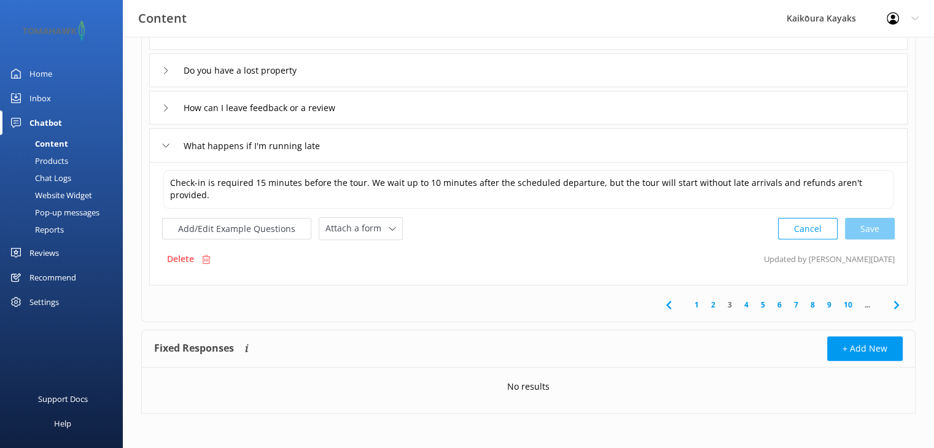
click at [746, 301] on link "4" at bounding box center [746, 305] width 17 height 12
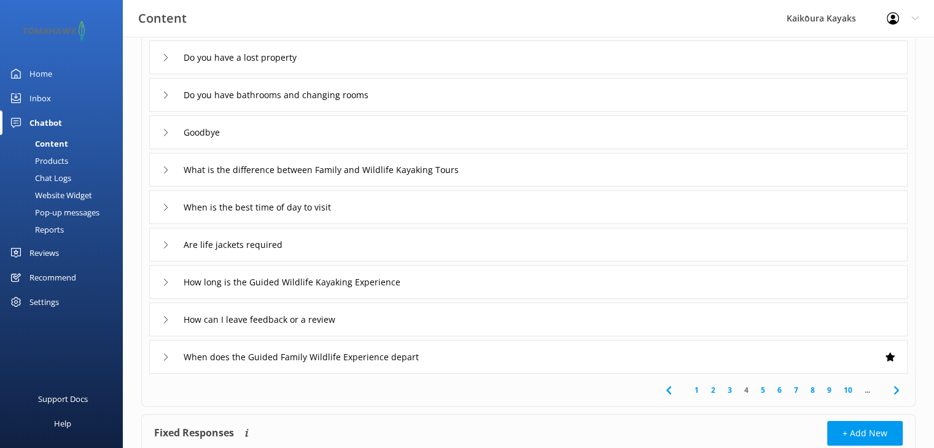
scroll to position [231, 0]
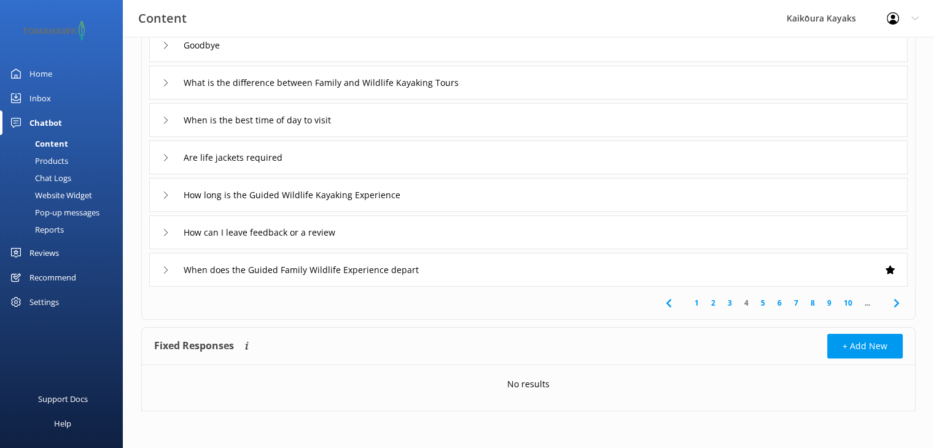
click at [164, 268] on icon at bounding box center [165, 270] width 7 height 7
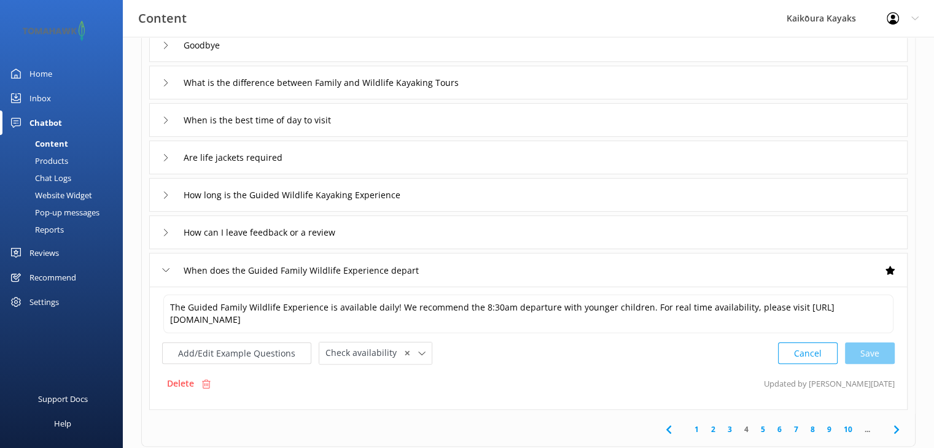
click at [763, 428] on link "5" at bounding box center [763, 430] width 17 height 12
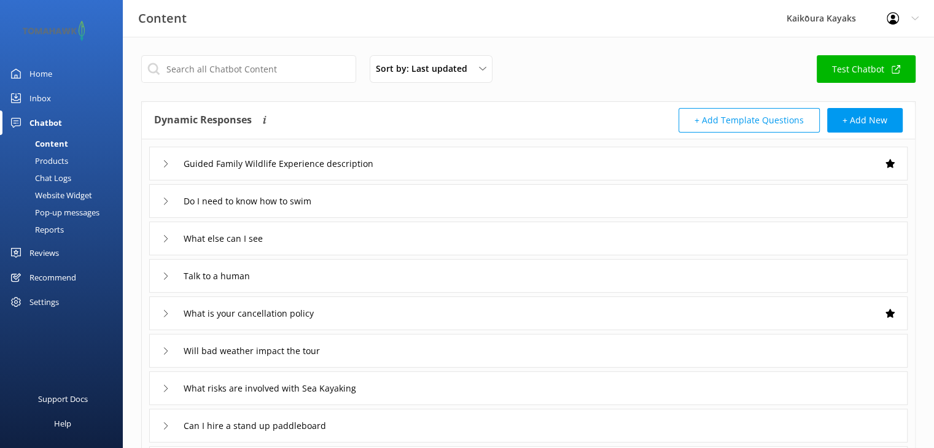
click at [703, 207] on div "Do I need to know how to swim" at bounding box center [528, 201] width 759 height 34
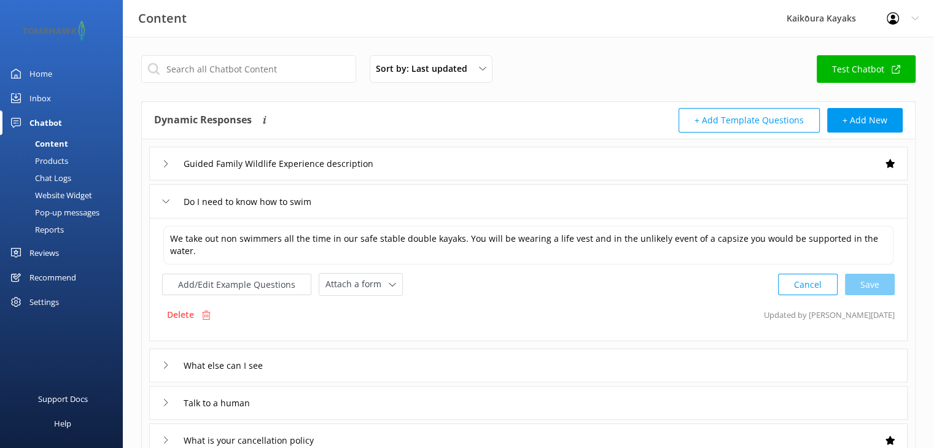
scroll to position [61, 0]
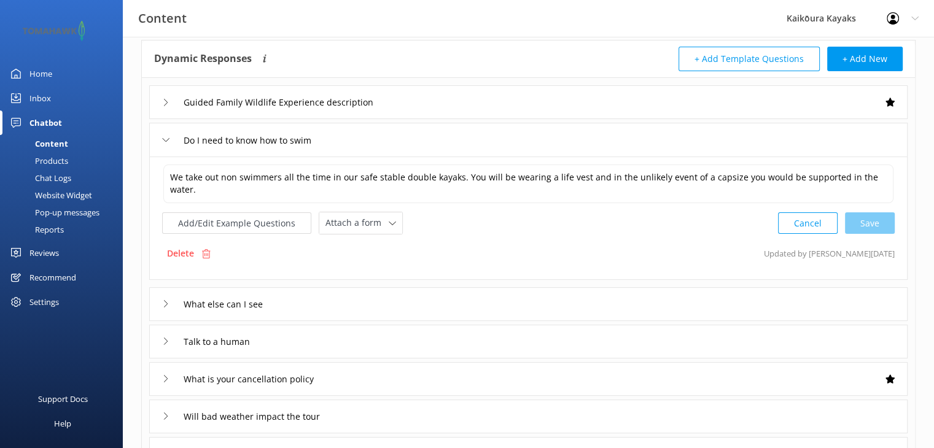
click at [166, 297] on div "What else can I see" at bounding box center [218, 304] width 113 height 20
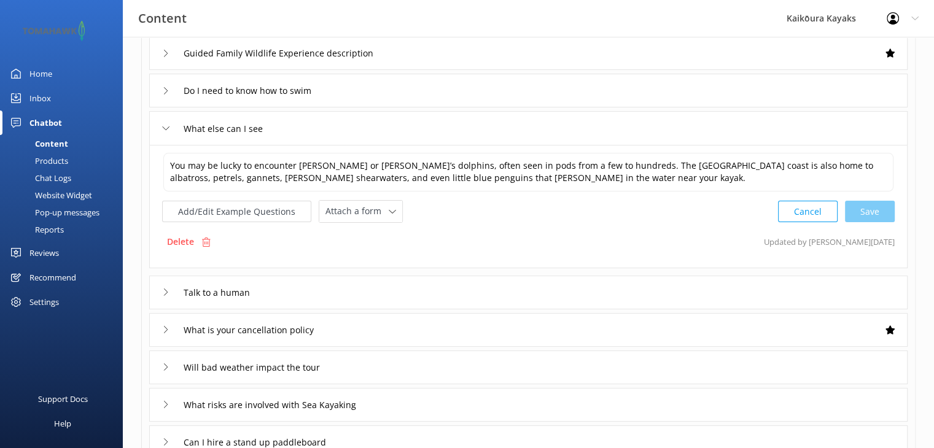
scroll to position [184, 0]
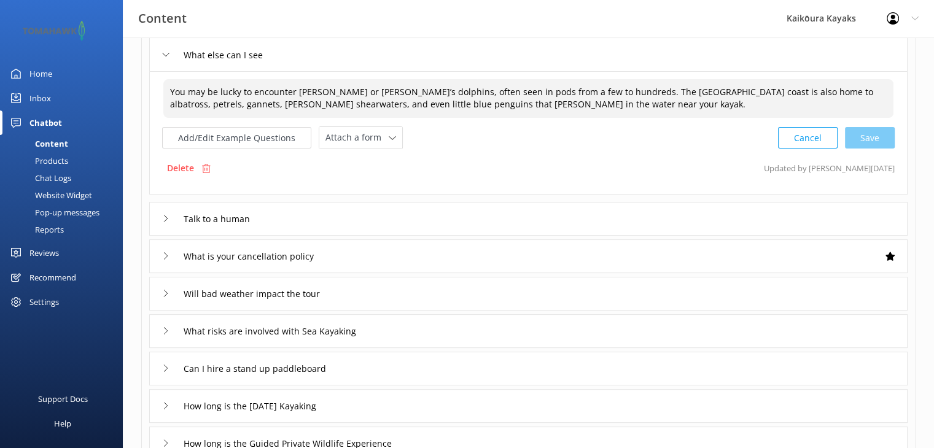
click at [521, 104] on textarea "You may be lucky to encounter [PERSON_NAME] or [PERSON_NAME]’s dolphins, often …" at bounding box center [528, 98] width 730 height 39
paste textarea "Humpback whales pass through [GEOGRAPHIC_DATA] from June to October, while orca…"
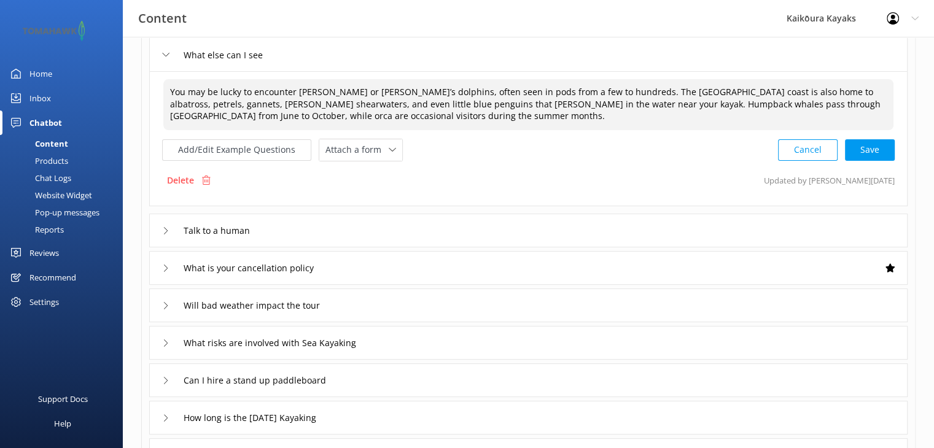
drag, startPoint x: 838, startPoint y: 90, endPoint x: 843, endPoint y: 85, distance: 6.9
click at [839, 89] on textarea "You may be lucky to encounter [PERSON_NAME] or [PERSON_NAME]’s dolphins, often …" at bounding box center [528, 104] width 730 height 51
click at [174, 103] on textarea "You may be lucky to encounter [PERSON_NAME] or [PERSON_NAME]’s dolphins, often …" at bounding box center [528, 104] width 730 height 51
click at [872, 149] on div "Cancel Save" at bounding box center [836, 150] width 117 height 23
type textarea "You may be lucky to encounter [PERSON_NAME] or [PERSON_NAME]’s dolphins, often …"
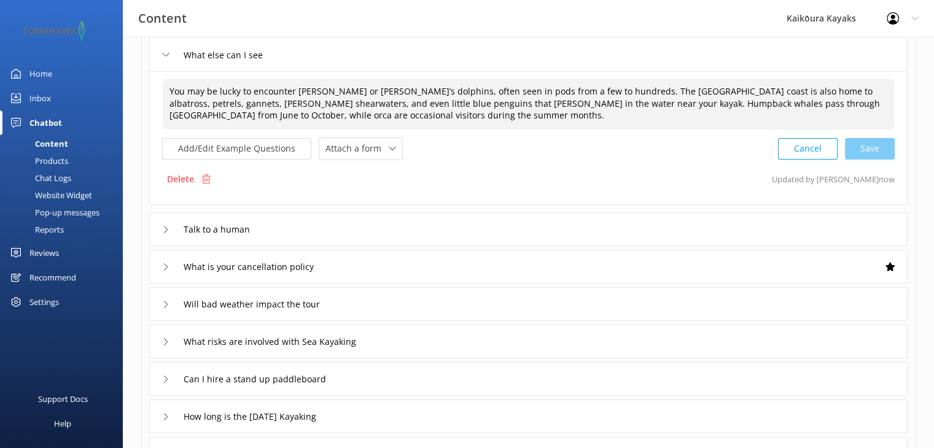
click at [159, 263] on div "What is your cancellation policy" at bounding box center [528, 267] width 759 height 34
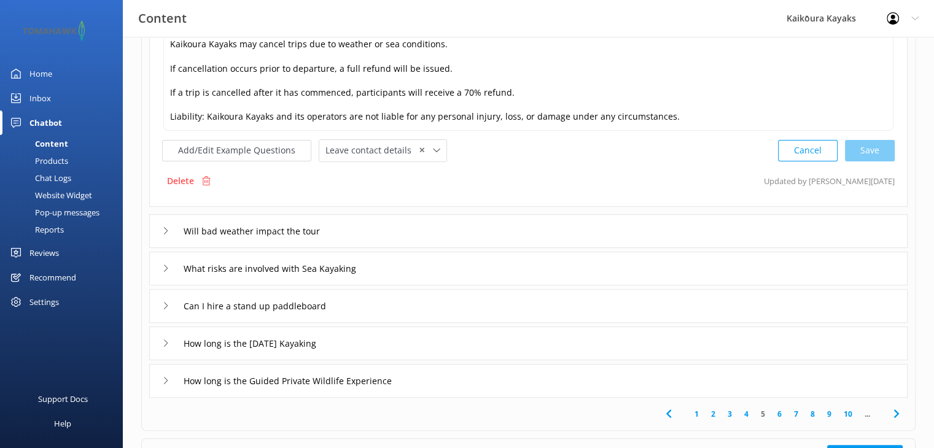
scroll to position [369, 0]
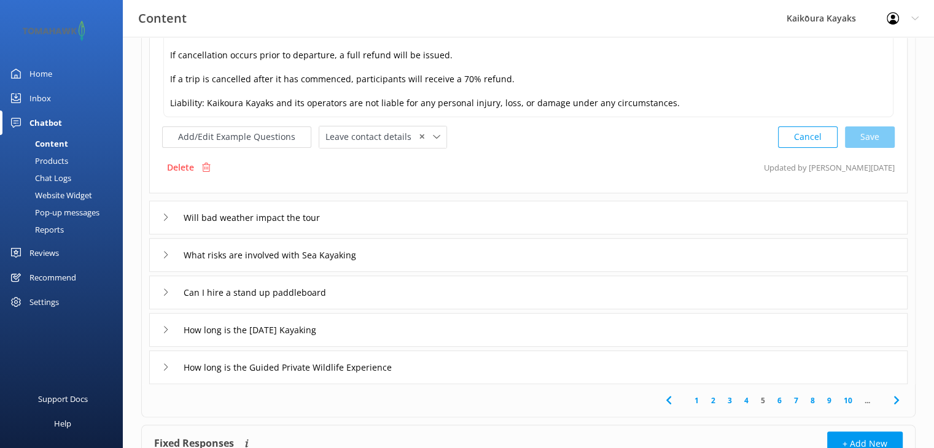
click at [170, 216] on div "Will bad weather impact the tour" at bounding box center [248, 218] width 172 height 20
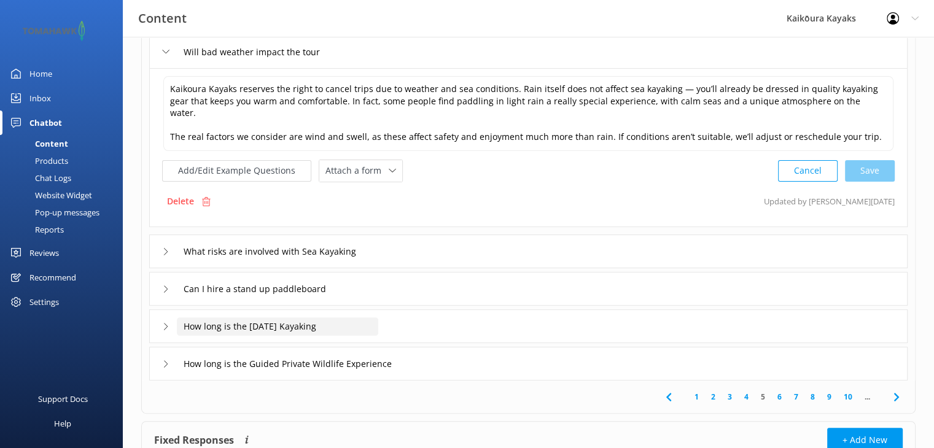
scroll to position [319, 0]
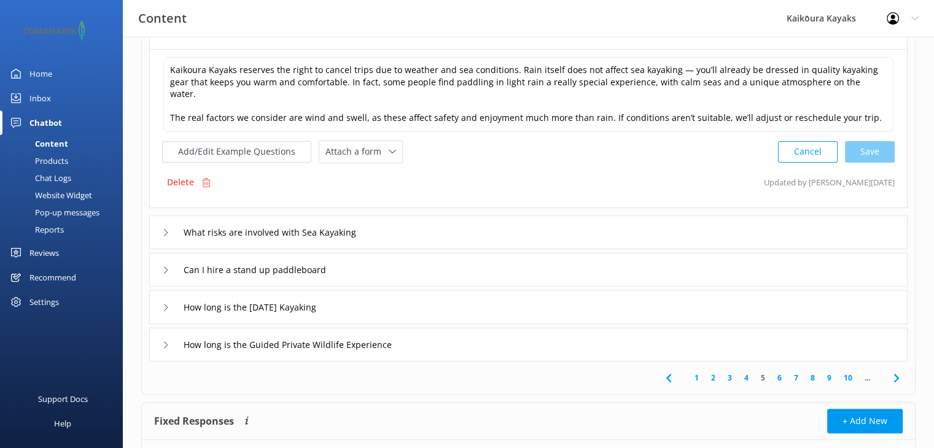
click at [169, 229] on icon at bounding box center [165, 232] width 7 height 7
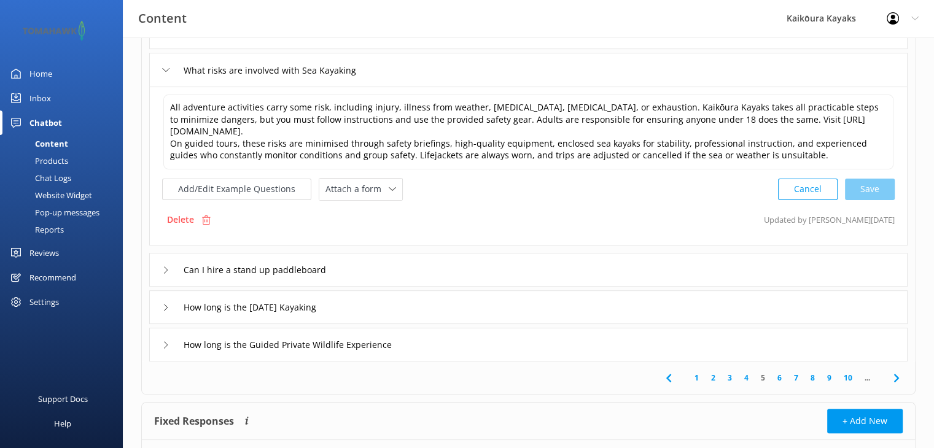
click at [165, 267] on icon at bounding box center [165, 270] width 7 height 7
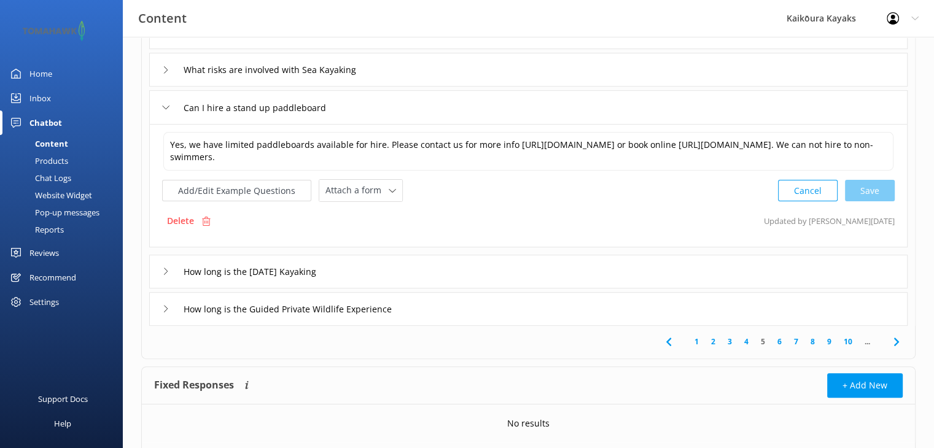
click at [165, 268] on icon at bounding box center [165, 271] width 7 height 7
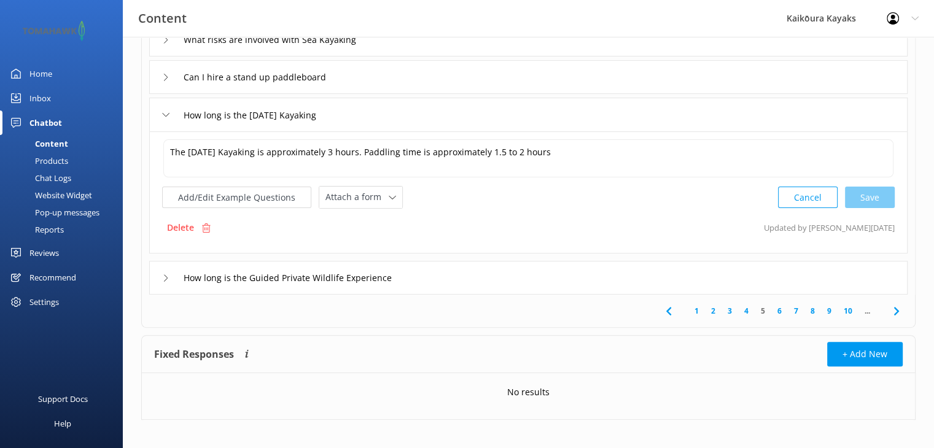
scroll to position [356, 0]
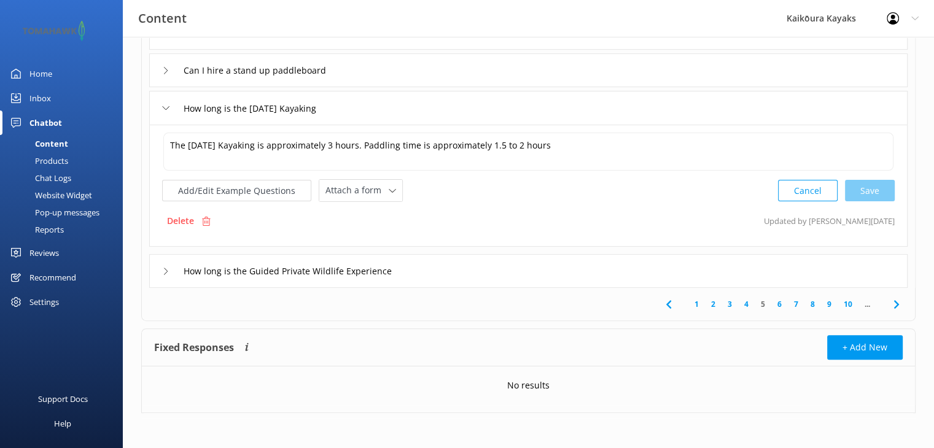
click at [163, 271] on icon at bounding box center [165, 271] width 7 height 7
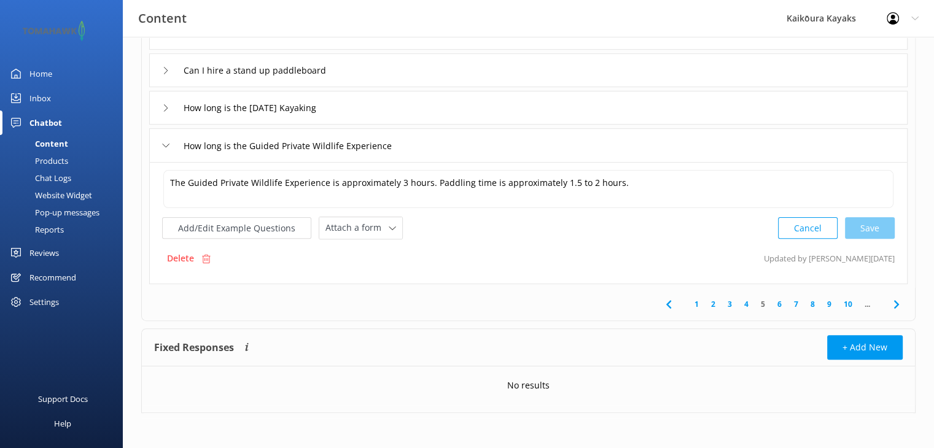
click at [163, 145] on icon at bounding box center [165, 145] width 7 height 7
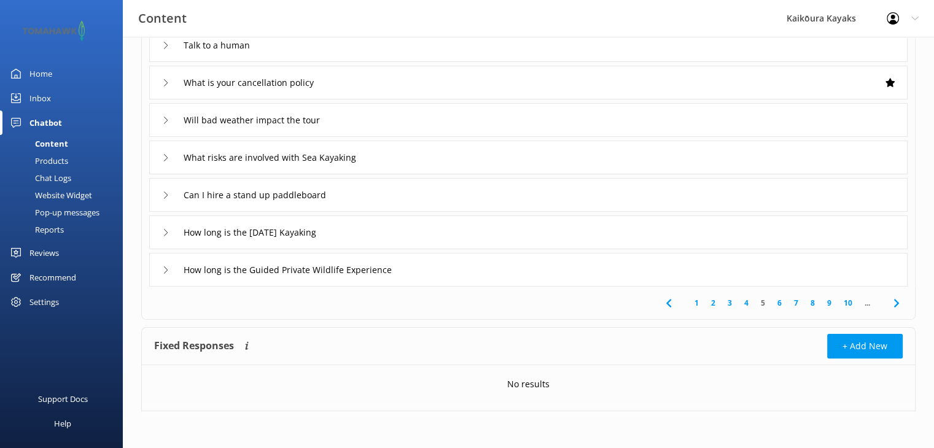
scroll to position [231, 0]
click at [165, 231] on icon at bounding box center [165, 232] width 7 height 7
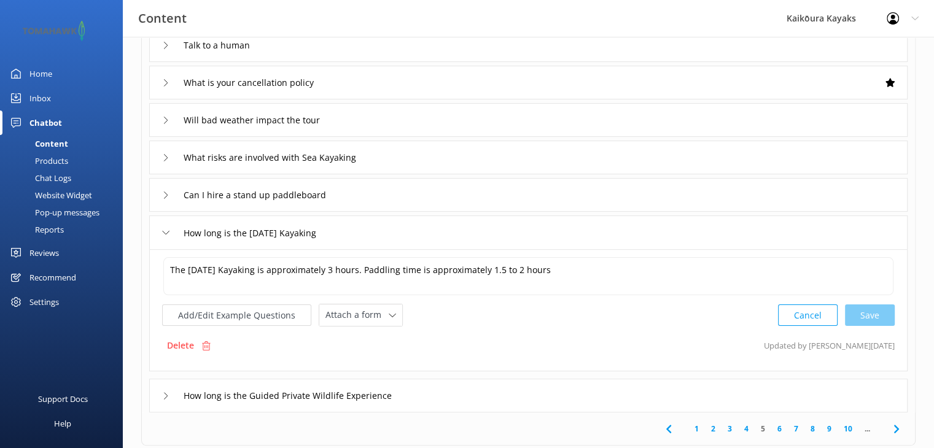
scroll to position [356, 0]
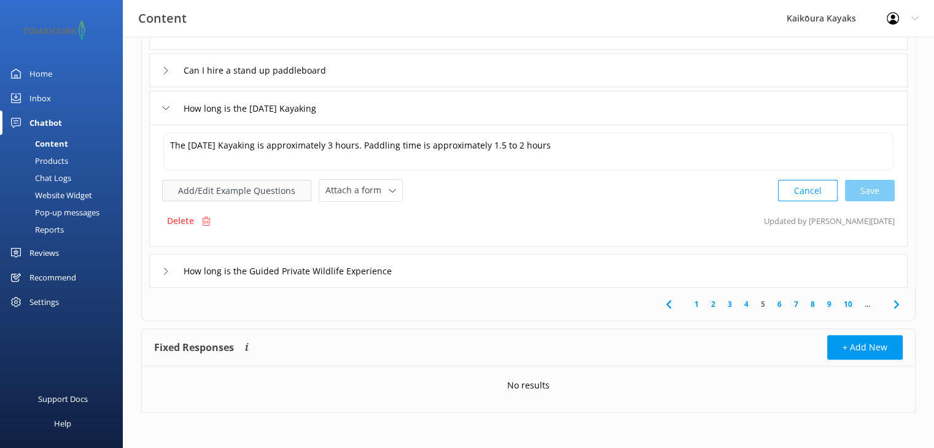
click at [241, 188] on button "Add/Edit Example Questions" at bounding box center [236, 190] width 149 height 21
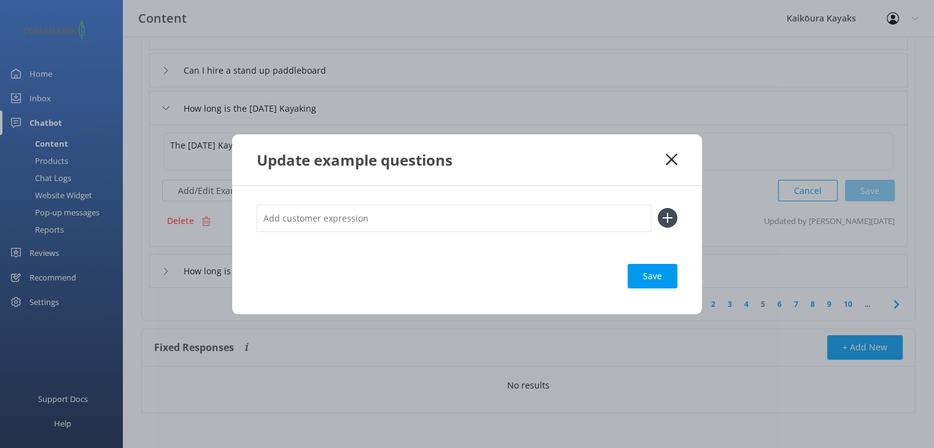
click at [289, 217] on input "text" at bounding box center [454, 219] width 395 height 28
type input "D"
type input "Are there any tours on [DATE]?"
click at [660, 281] on div "Loading.." at bounding box center [652, 276] width 49 height 25
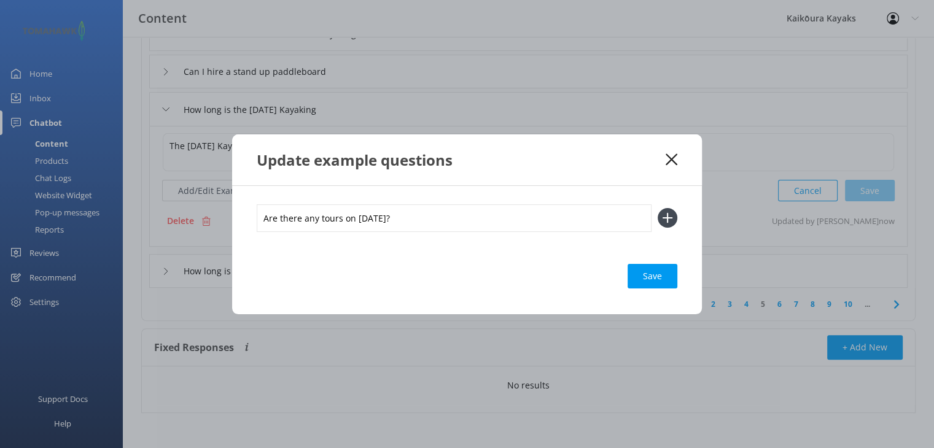
click at [675, 157] on icon at bounding box center [672, 160] width 12 height 12
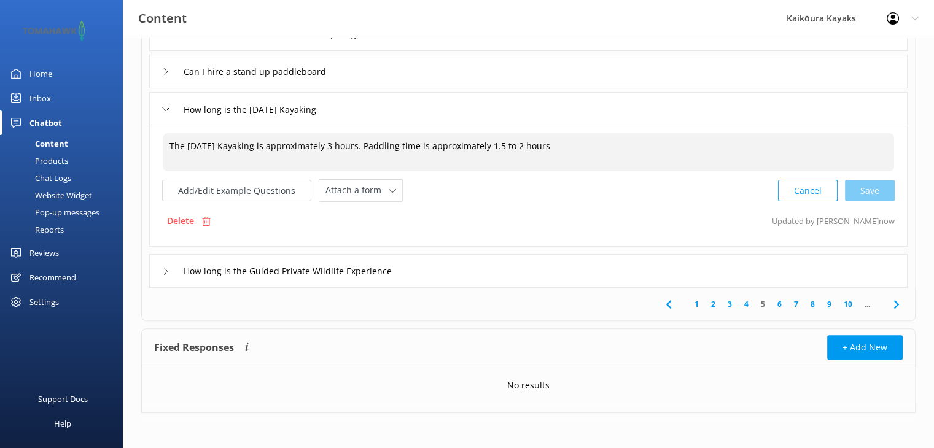
click at [167, 143] on textarea "The [DATE] Kayaking is approximately 3 hours. Paddling time is approximately 1.…" at bounding box center [529, 152] width 732 height 38
drag, startPoint x: 167, startPoint y: 143, endPoint x: 596, endPoint y: 141, distance: 429.3
click at [596, 141] on textarea "The [DATE] Kayaking is approximately 3 hours. Paddling time is approximately 1.…" at bounding box center [529, 152] width 732 height 38
click at [170, 144] on textarea "The [DATE] Kayaking is approximately 3 hours. Paddling time is approximately 1.…" at bounding box center [529, 152] width 732 height 38
paste textarea "Most attractions in [GEOGRAPHIC_DATA] are closed on the [DATE] so we are deligh…"
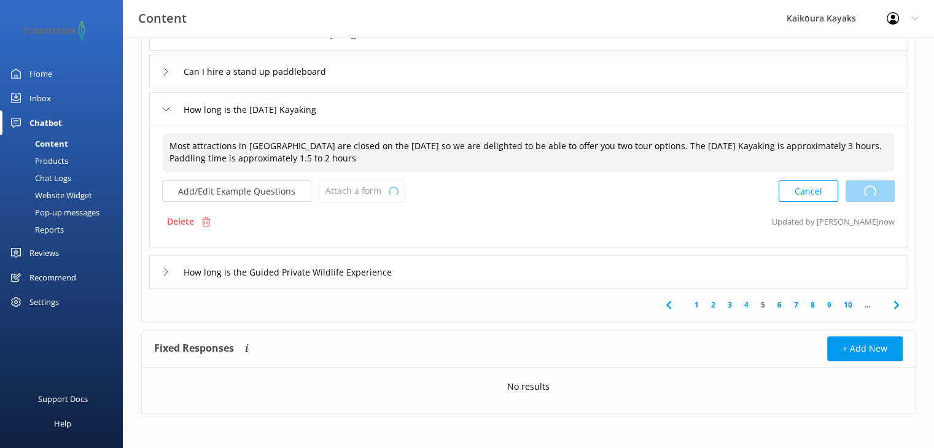
click at [868, 189] on div "Cancel Loading.." at bounding box center [837, 191] width 116 height 23
type textarea "Most attractions in [GEOGRAPHIC_DATA] are closed on the [DATE] so we are deligh…"
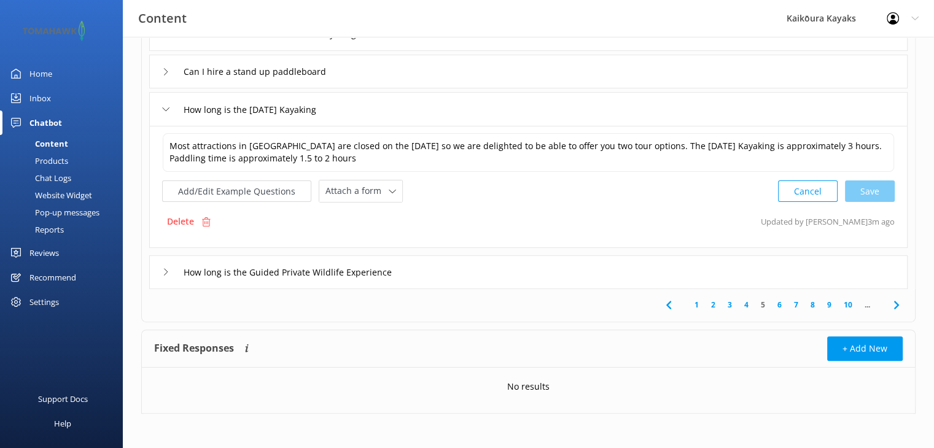
click at [779, 305] on link "6" at bounding box center [779, 305] width 17 height 12
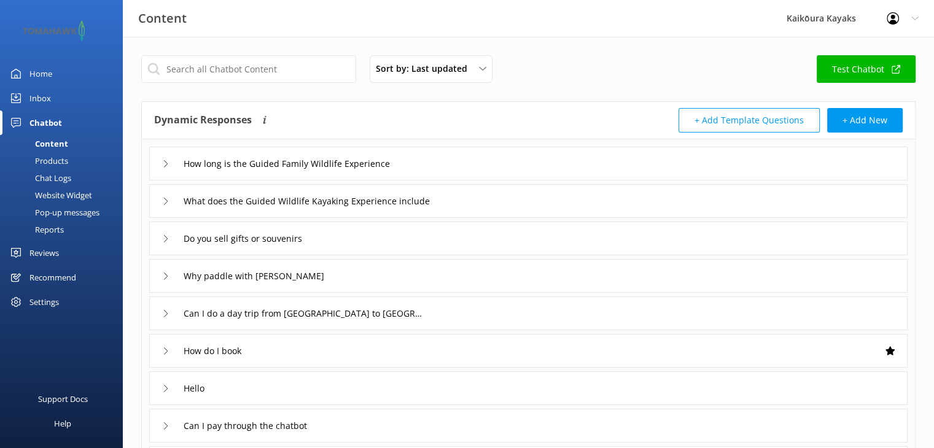
click at [165, 276] on icon at bounding box center [165, 276] width 7 height 7
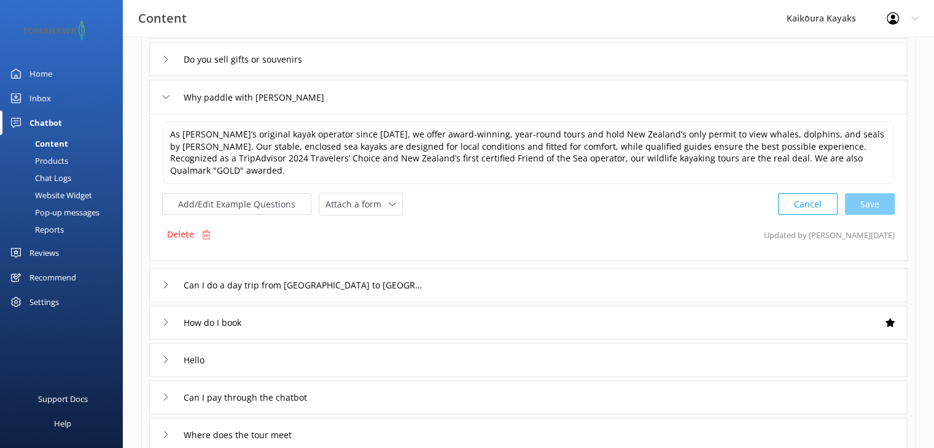
scroll to position [184, 0]
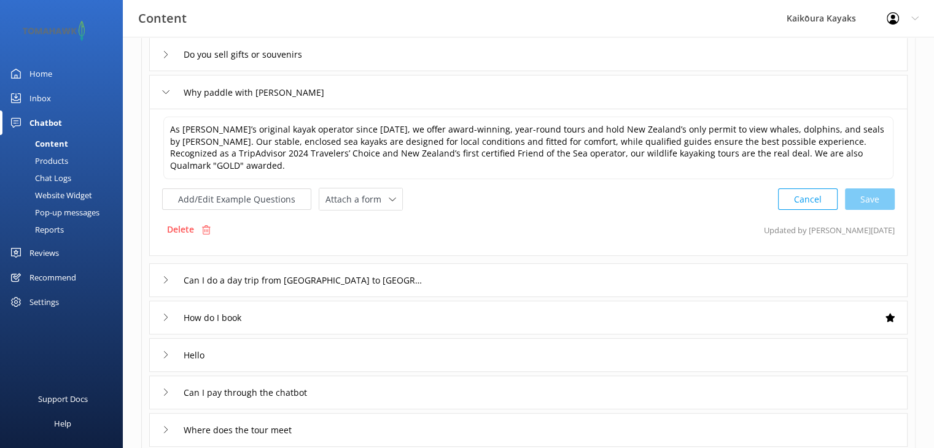
click at [171, 308] on div "How do I book" at bounding box center [204, 318] width 84 height 20
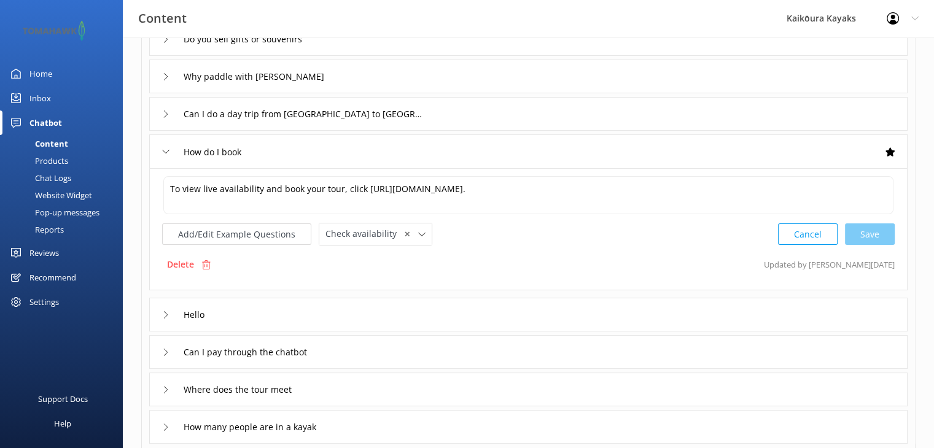
scroll to position [246, 0]
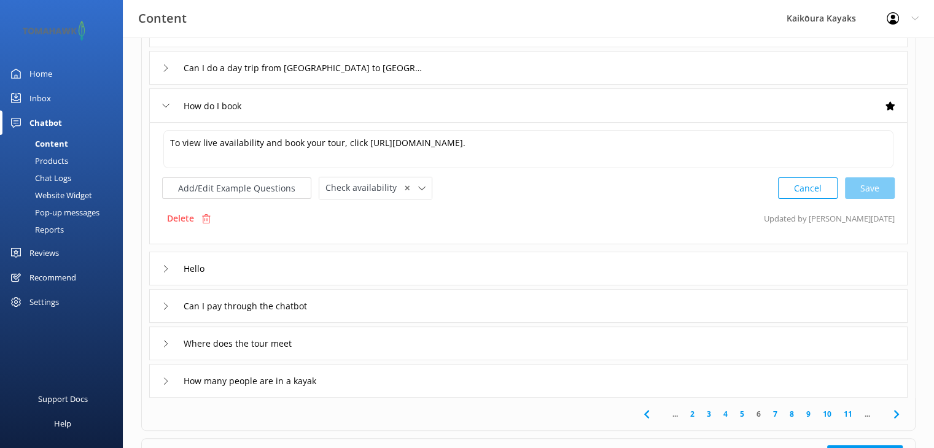
click at [164, 273] on icon at bounding box center [165, 268] width 7 height 7
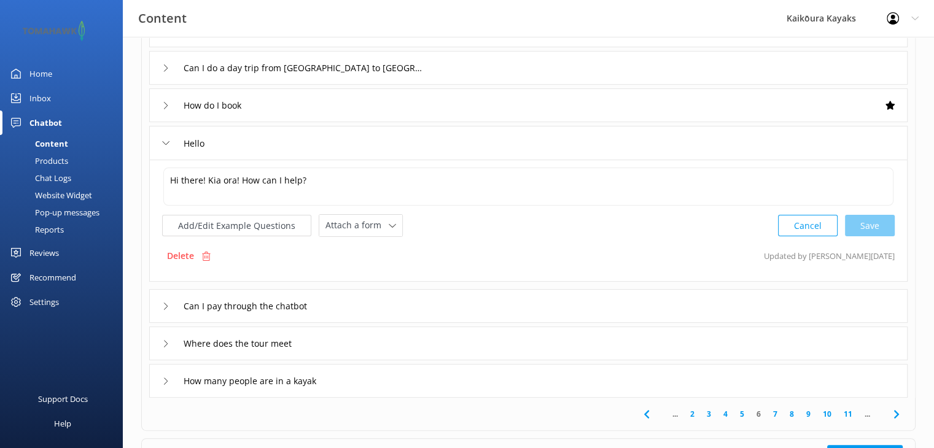
click at [167, 306] on icon at bounding box center [165, 306] width 7 height 7
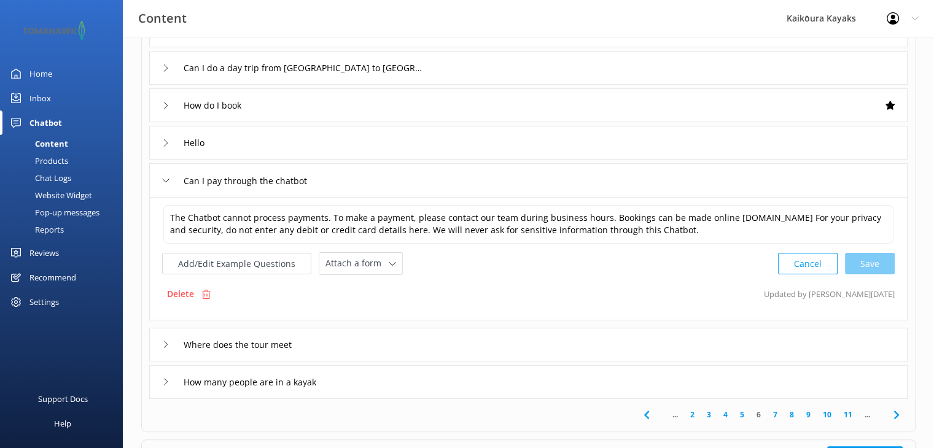
click at [169, 343] on div "Where does the tour meet" at bounding box center [228, 345] width 133 height 20
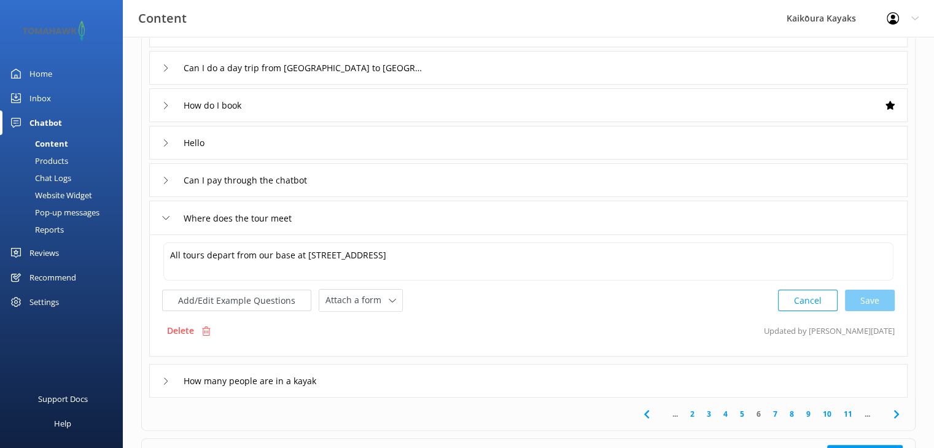
click at [168, 384] on div "How many people are in a kayak" at bounding box center [243, 381] width 162 height 20
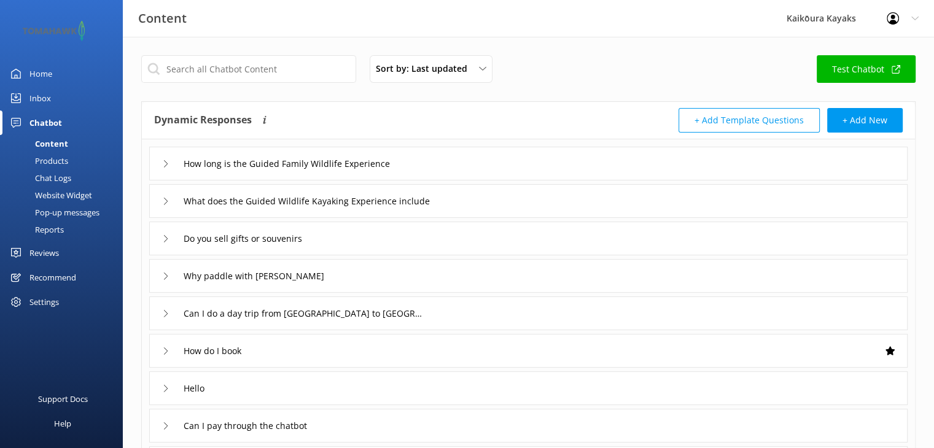
click at [52, 193] on div "Website Widget" at bounding box center [49, 195] width 85 height 17
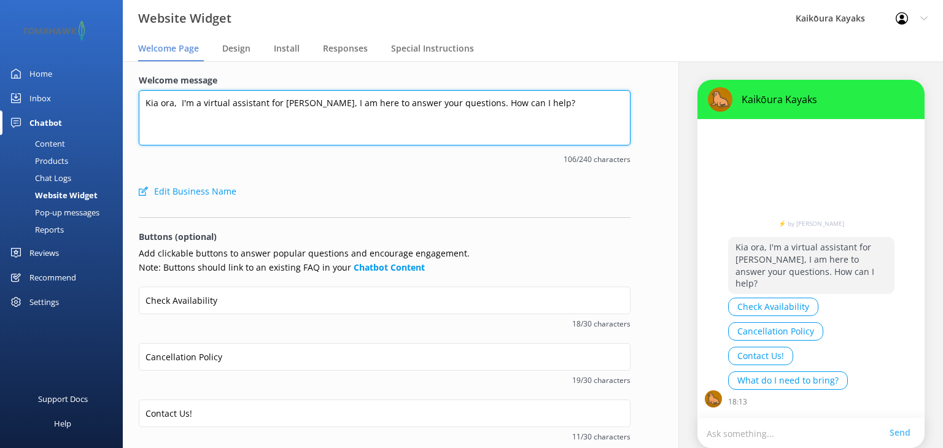
click at [582, 108] on textarea "Kia ora, I'm a virtual assistant for [PERSON_NAME], I am here to answer your qu…" at bounding box center [385, 117] width 492 height 55
click at [177, 103] on textarea "Kia ora, I'm a virtual assistant for [PERSON_NAME], I am here to answer your qu…" at bounding box center [385, 117] width 492 height 55
paste textarea "😊"
click at [191, 101] on textarea "Kia ora,😊 I'm a virtual assistant for [PERSON_NAME], I am here to answer your q…" at bounding box center [385, 117] width 492 height 55
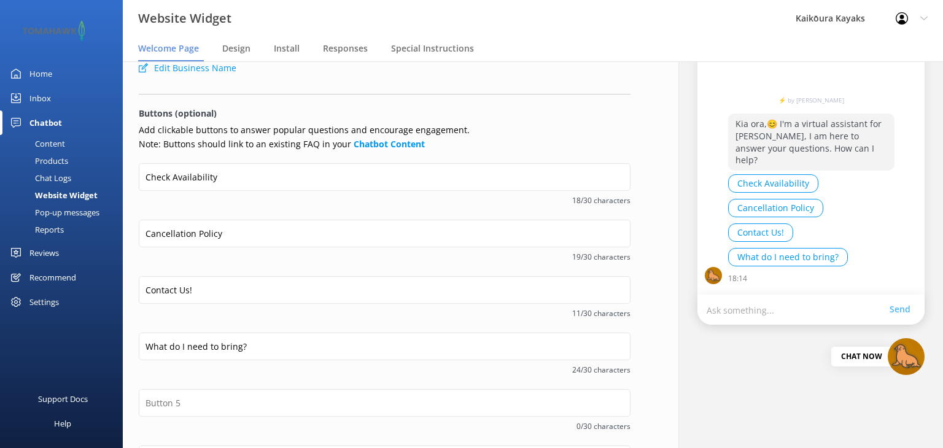
scroll to position [233, 0]
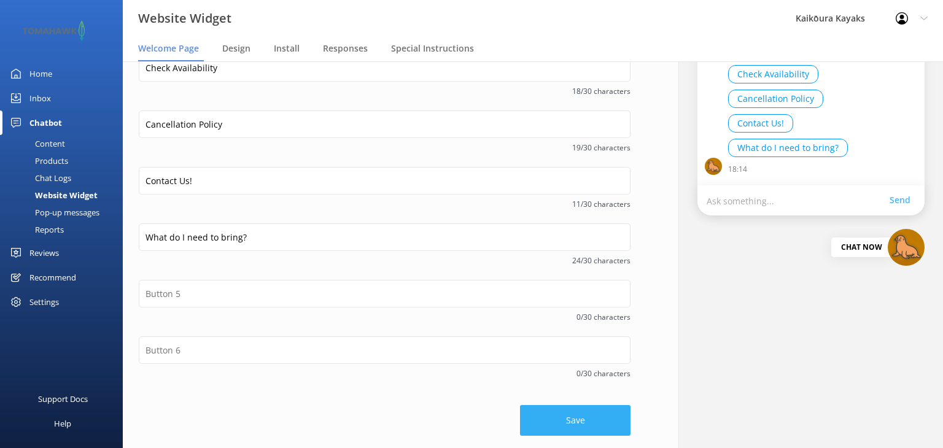
type textarea "Kia ora,😊 I'm a virtual assistant for [PERSON_NAME], I am here to answer your q…"
click at [563, 422] on button "Save" at bounding box center [575, 420] width 111 height 31
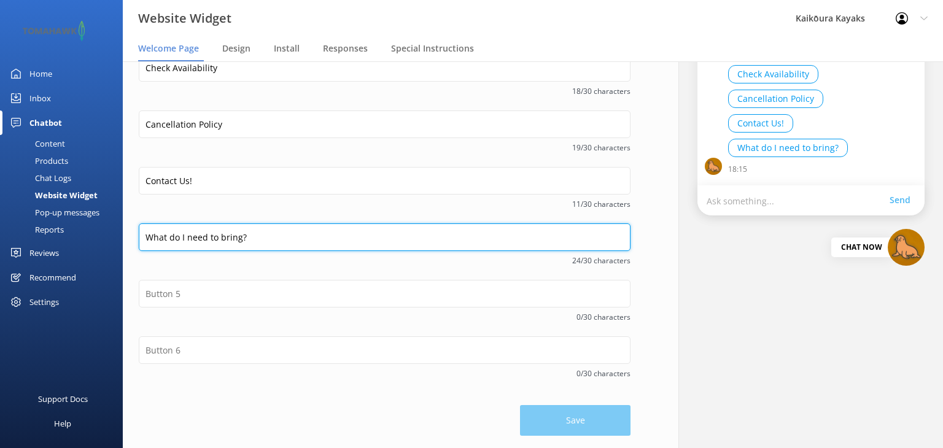
click at [392, 242] on input "What do I need to bring?" at bounding box center [385, 238] width 492 height 28
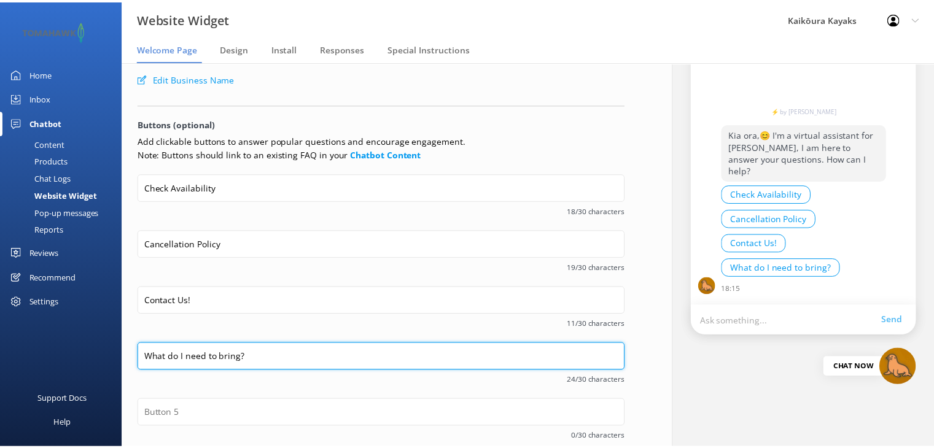
scroll to position [110, 0]
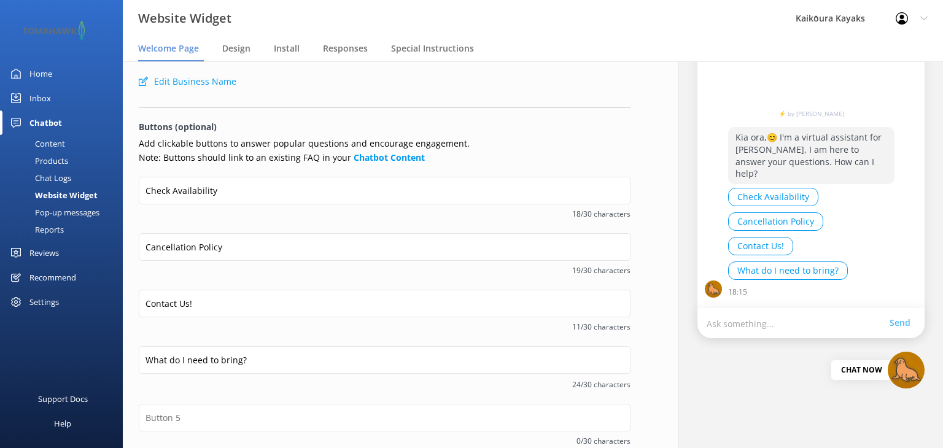
click at [47, 145] on div "Content" at bounding box center [36, 143] width 58 height 17
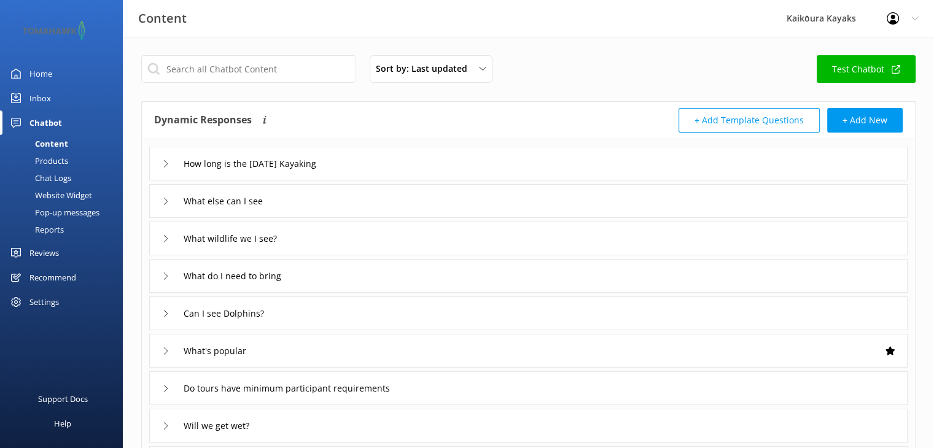
click at [166, 275] on icon at bounding box center [165, 276] width 7 height 7
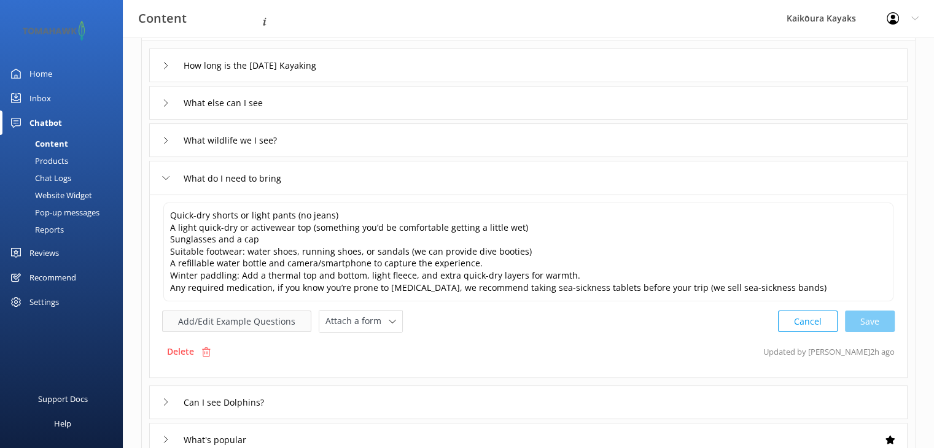
scroll to position [123, 0]
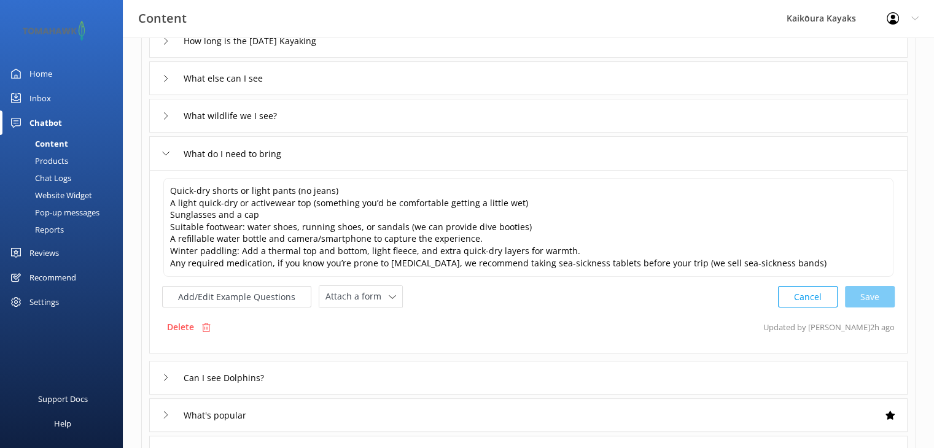
drag, startPoint x: 450, startPoint y: 321, endPoint x: 477, endPoint y: 318, distance: 27.7
click at [450, 321] on div "Delete Updated by [PERSON_NAME] 2h ago" at bounding box center [528, 327] width 733 height 23
click at [868, 296] on div "Cancel Save" at bounding box center [836, 297] width 117 height 23
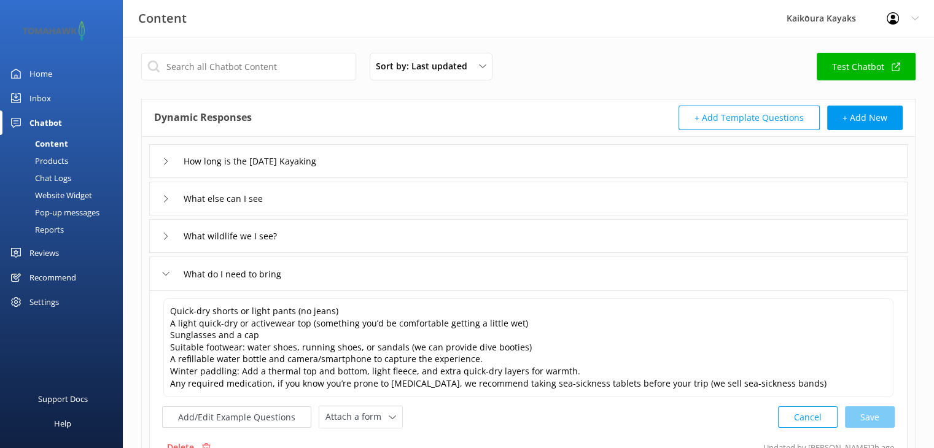
scroll to position [0, 0]
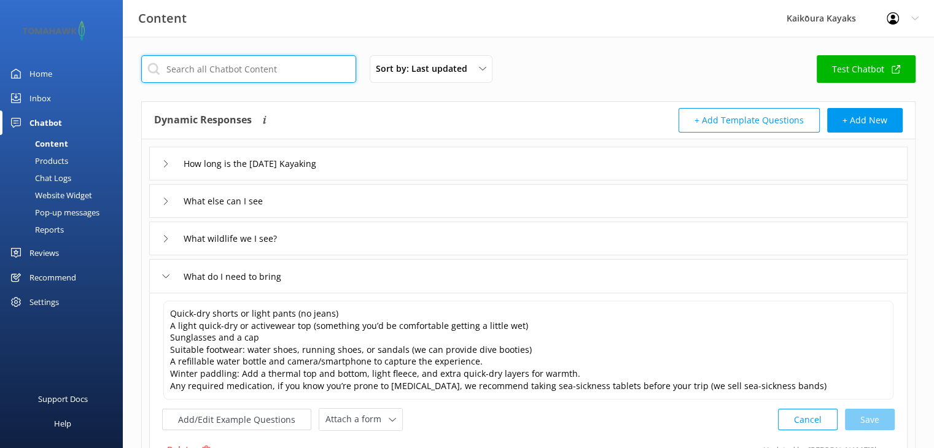
click at [254, 70] on input "text" at bounding box center [248, 69] width 215 height 28
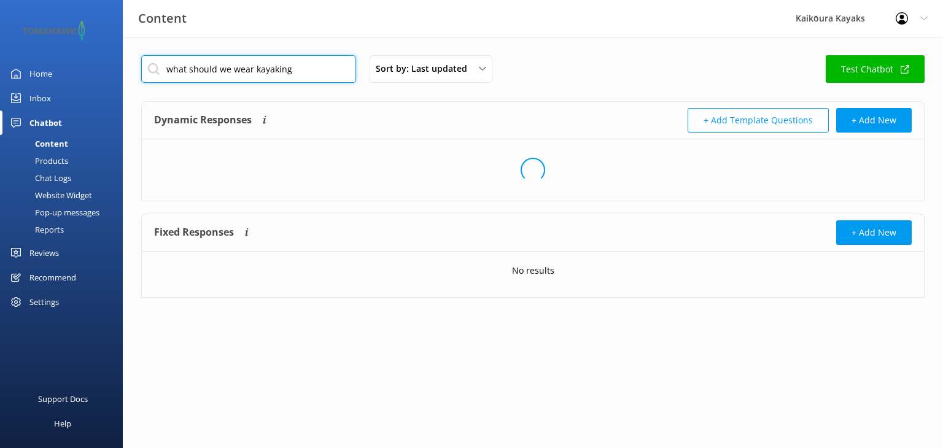
type input "what should we wear kayaking"
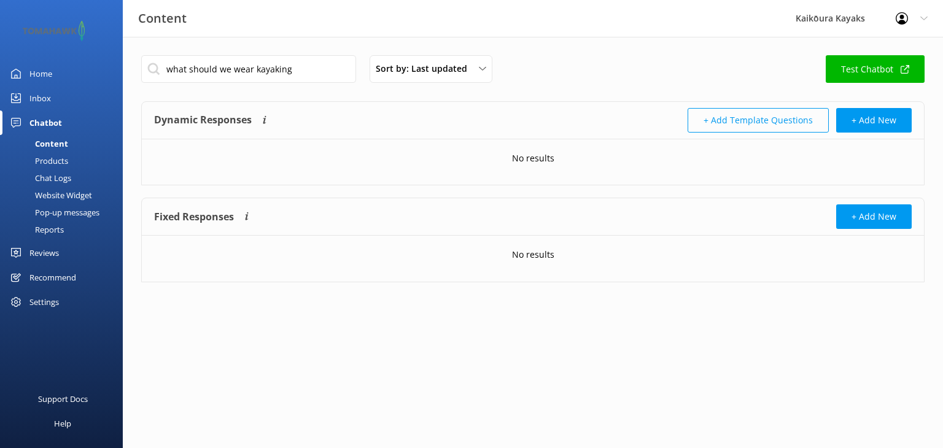
click at [715, 119] on button "+ Add Template Questions" at bounding box center [758, 120] width 141 height 25
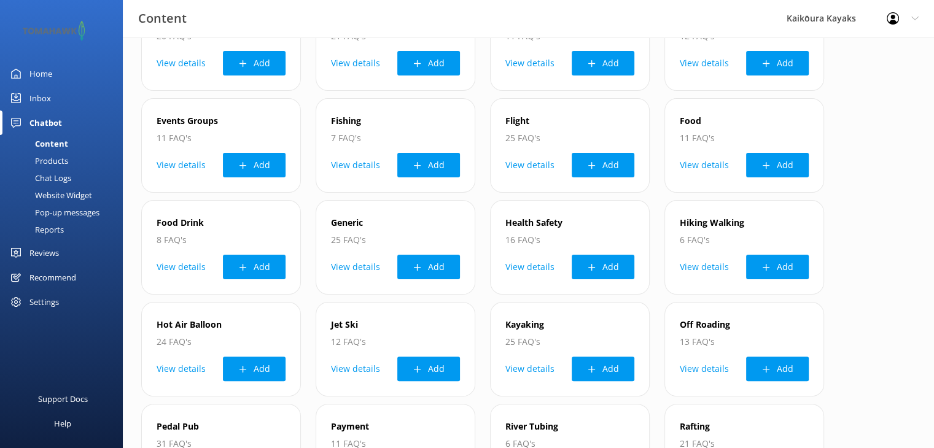
scroll to position [246, 0]
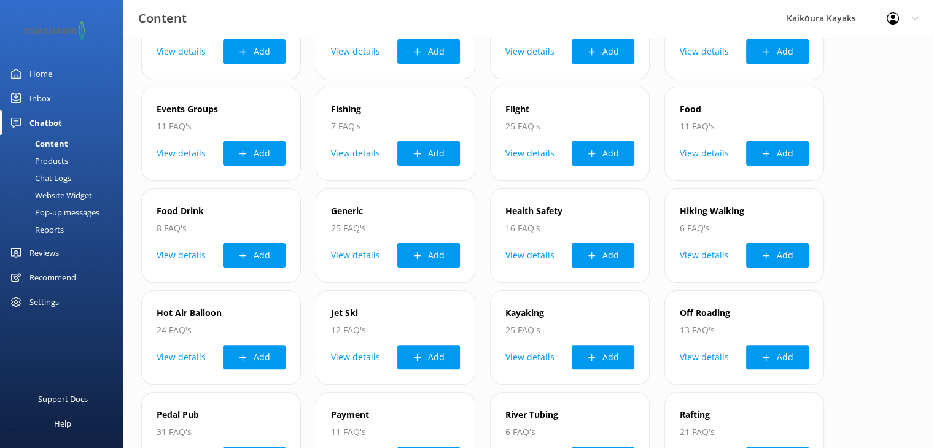
click at [60, 165] on div "Products" at bounding box center [37, 160] width 61 height 17
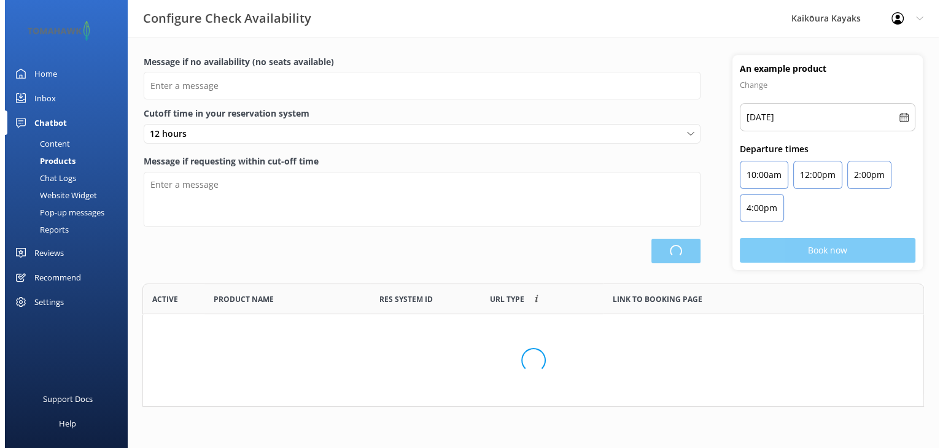
scroll to position [359, 771]
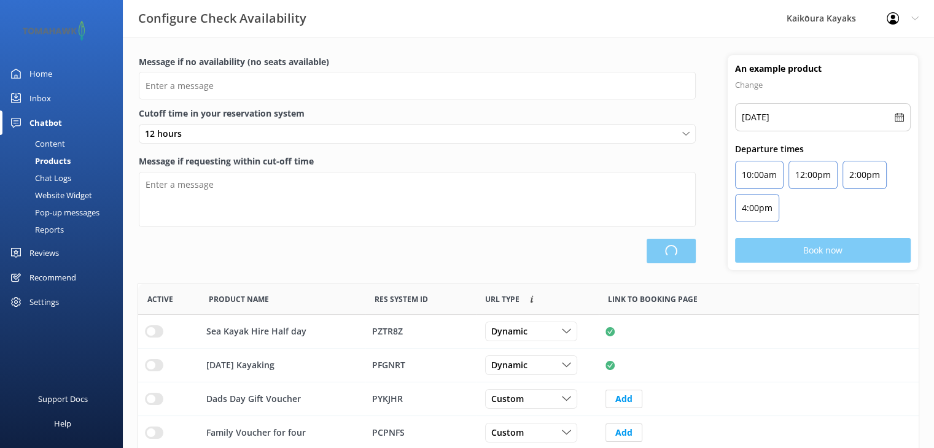
type input "There are no seats available, please check an alternative day"
type textarea "Our online booking system closes {hours} prior to departure. Please contact us …"
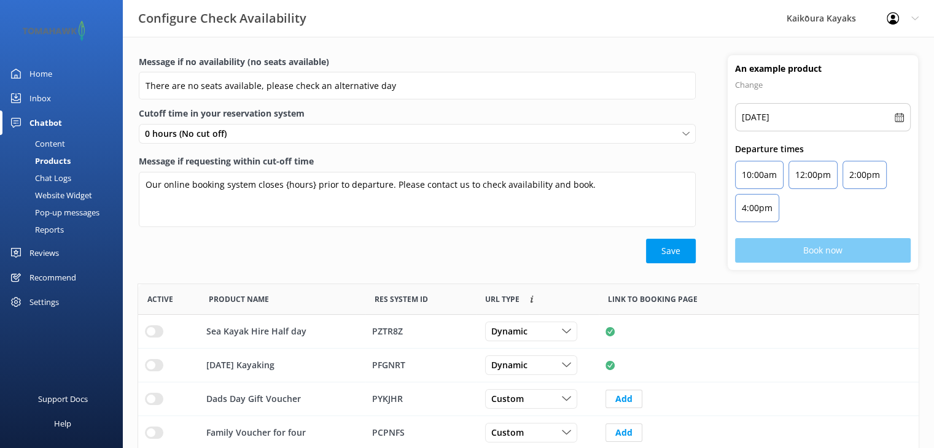
click at [68, 176] on div "Chat Logs" at bounding box center [39, 178] width 64 height 17
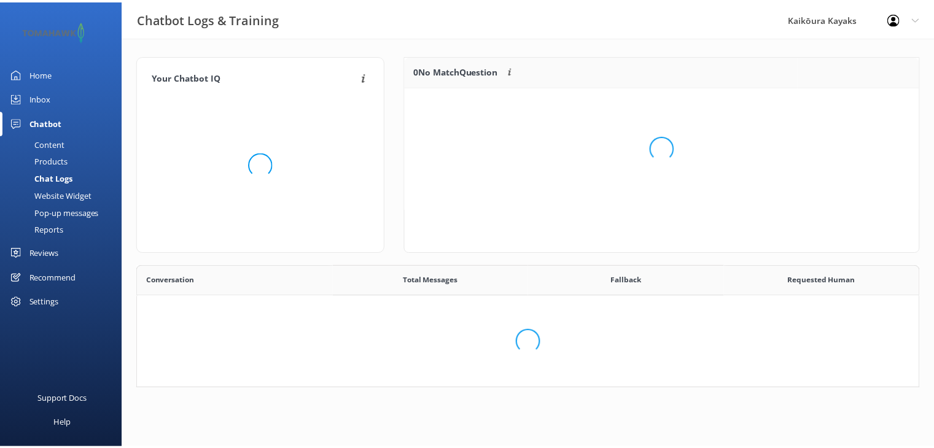
scroll to position [341, 772]
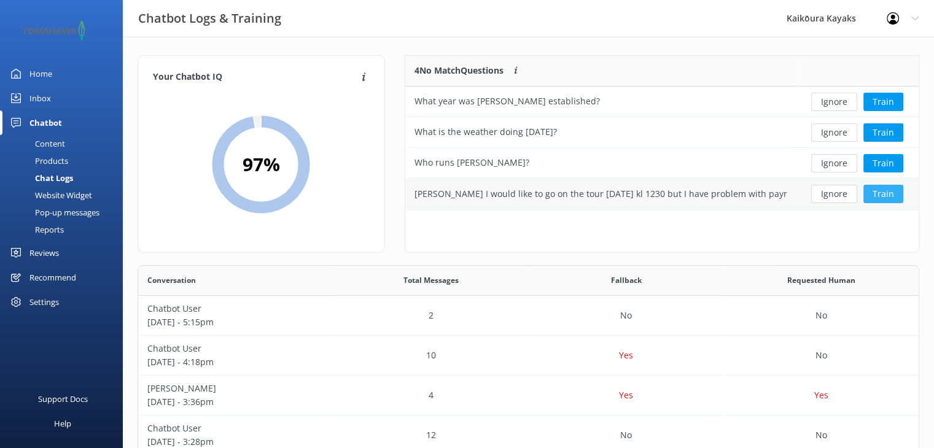
click at [888, 195] on button "Train" at bounding box center [884, 194] width 40 height 18
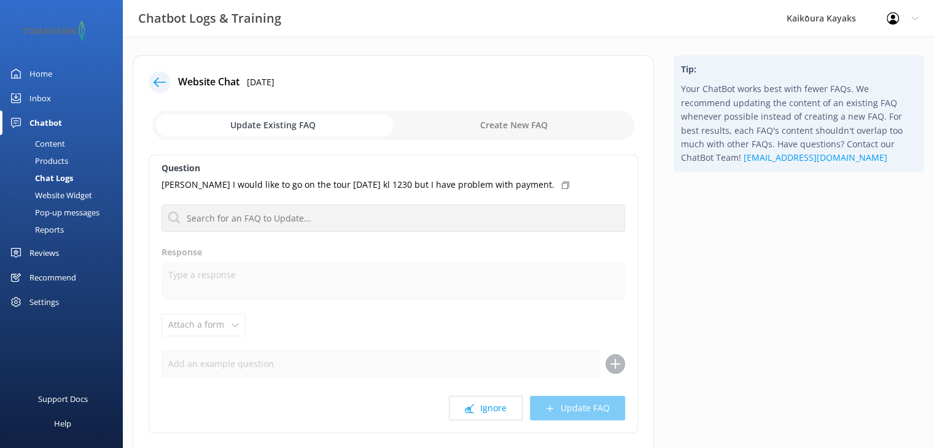
click at [576, 411] on div "Ignore Update FAQ" at bounding box center [394, 408] width 464 height 25
click at [576, 404] on div "Ignore Update FAQ" at bounding box center [394, 408] width 464 height 25
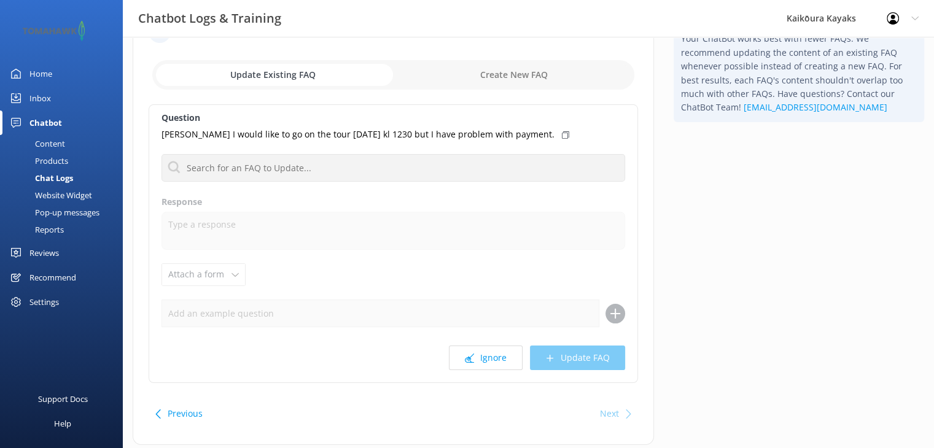
scroll to position [84, 0]
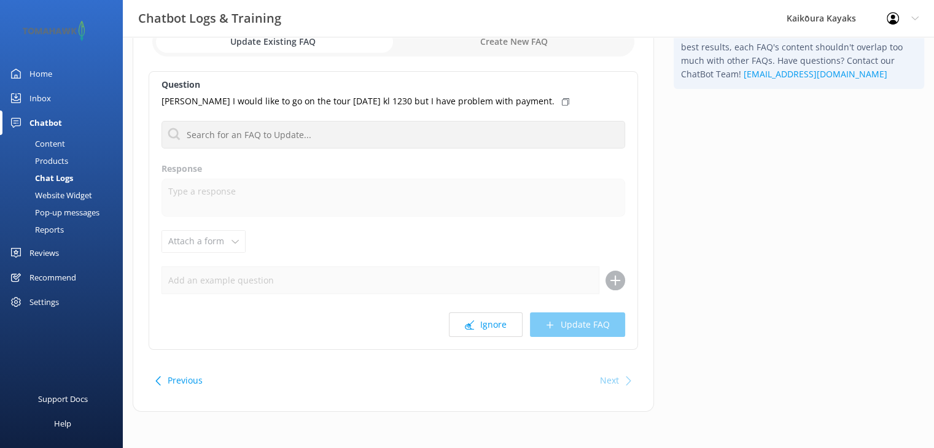
click at [170, 379] on button "Previous" at bounding box center [185, 381] width 35 height 25
click at [172, 377] on button "Previous" at bounding box center [185, 381] width 35 height 25
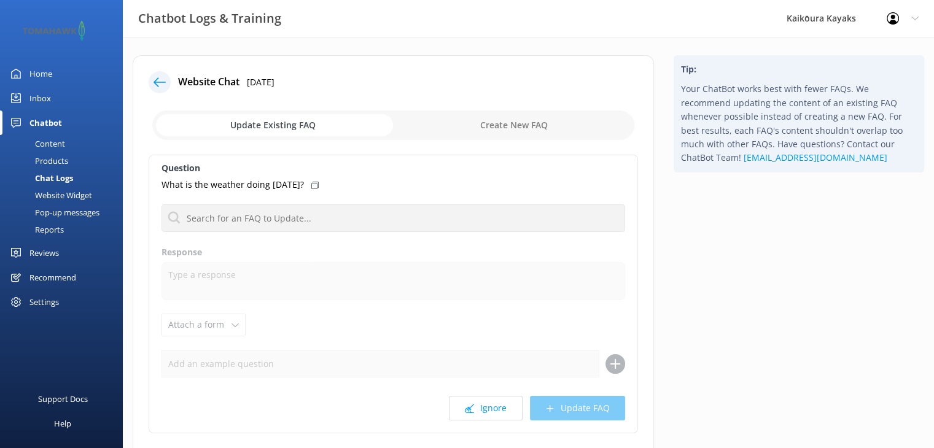
click at [158, 82] on use at bounding box center [160, 81] width 12 height 9
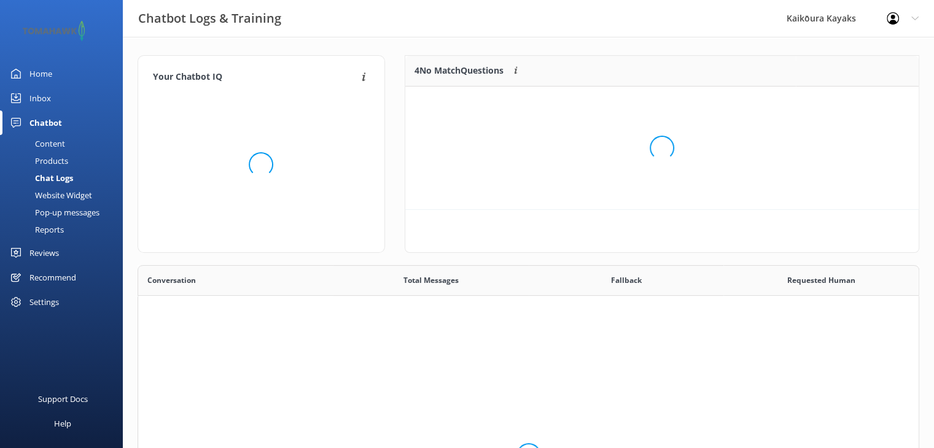
scroll to position [341, 772]
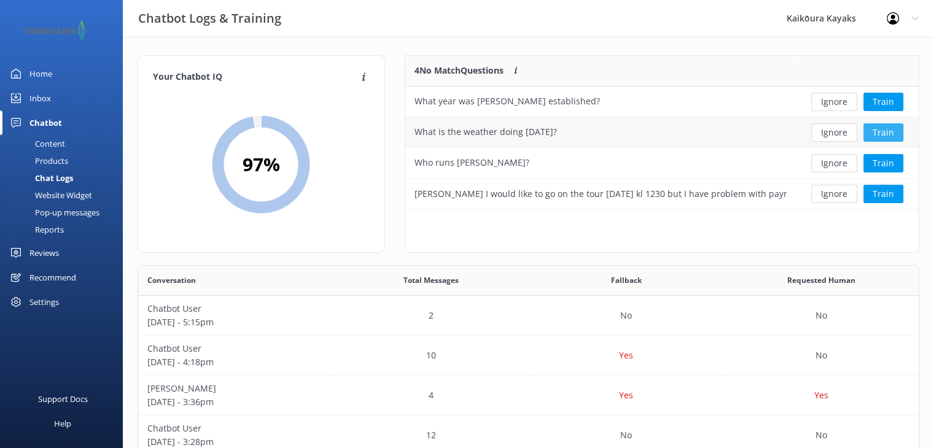
click at [883, 132] on button "Train" at bounding box center [884, 132] width 40 height 18
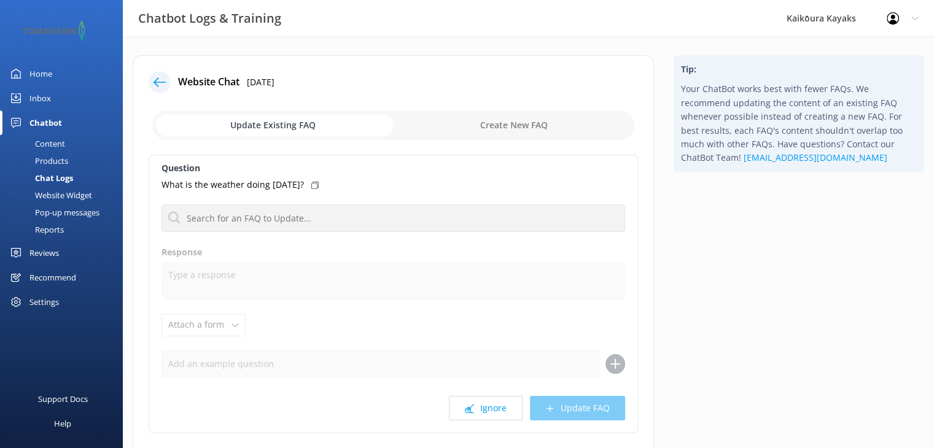
click at [287, 125] on input "checkbox" at bounding box center [393, 125] width 482 height 29
checkbox input "true"
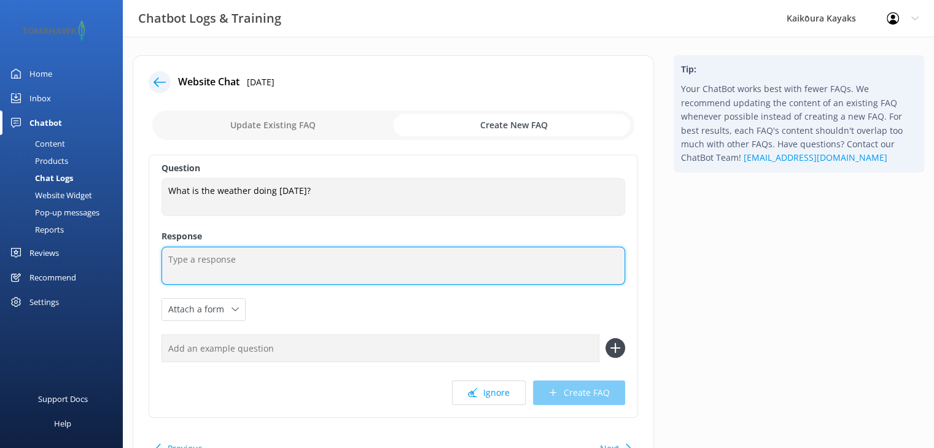
click at [246, 262] on textarea at bounding box center [394, 266] width 464 height 38
click at [204, 256] on textarea "We use metservice" at bounding box center [394, 266] width 464 height 38
click at [215, 259] on textarea "We use Metservice" at bounding box center [394, 266] width 464 height 38
click at [219, 259] on textarea "We use Metservice" at bounding box center [394, 266] width 464 height 38
drag, startPoint x: 280, startPoint y: 261, endPoint x: 290, endPoint y: 262, distance: 9.9
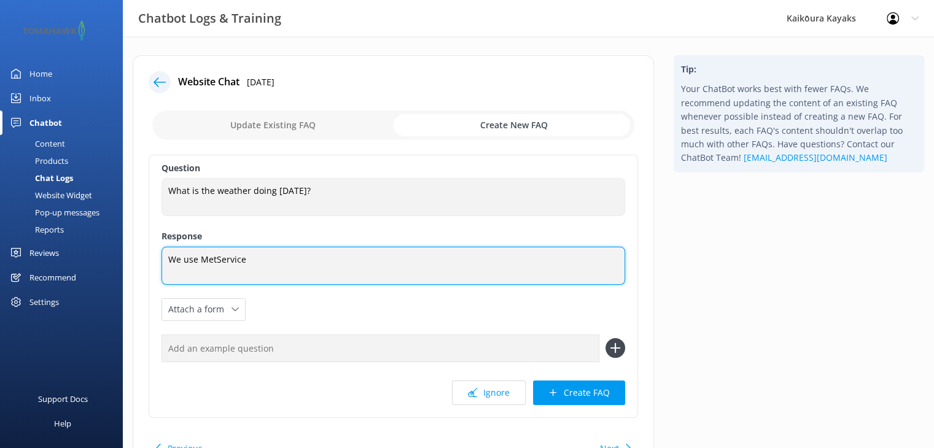
click at [285, 261] on textarea "We use MetService" at bounding box center [394, 266] width 464 height 38
type textarea "We use MetService and Windy, or please call us [PHONE_NUMBER]"
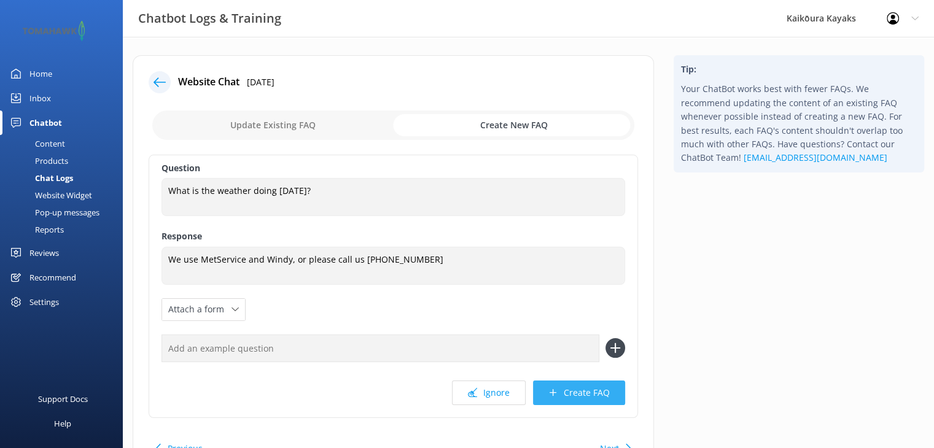
click at [567, 389] on button "Create FAQ" at bounding box center [579, 393] width 92 height 25
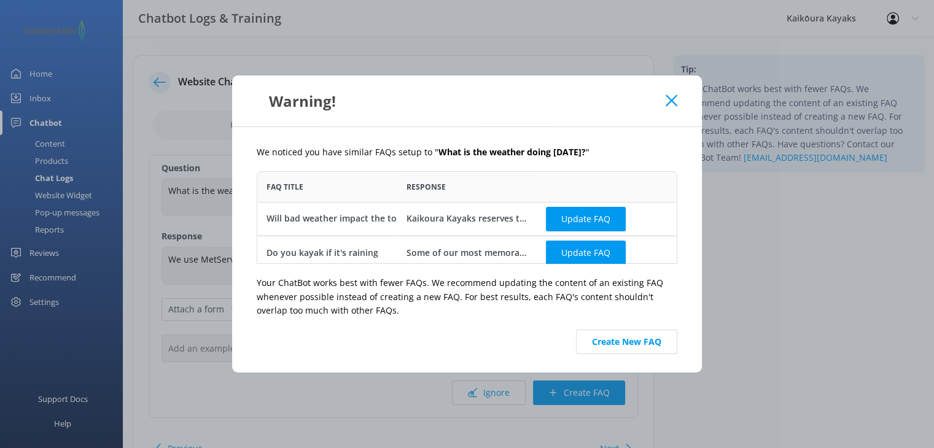
scroll to position [83, 412]
click at [671, 99] on icon at bounding box center [672, 101] width 12 height 12
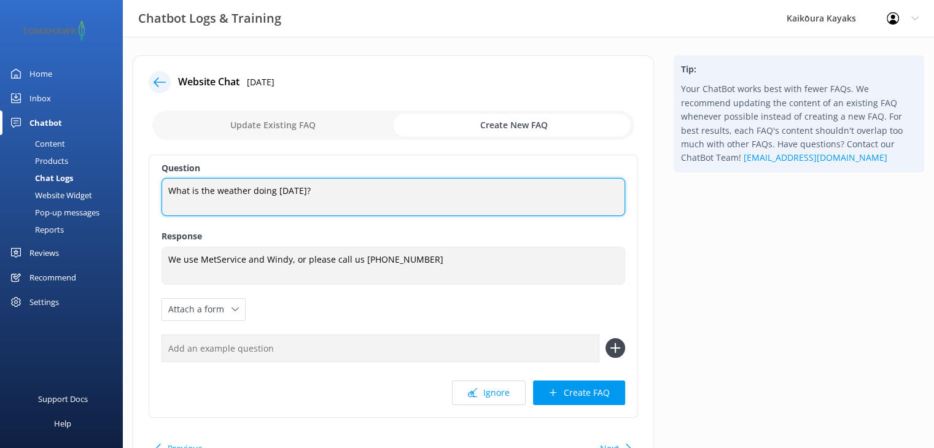
click at [311, 192] on textarea "What is the weather doing [DATE]?" at bounding box center [394, 197] width 464 height 38
type textarea "What is the weather doing?"
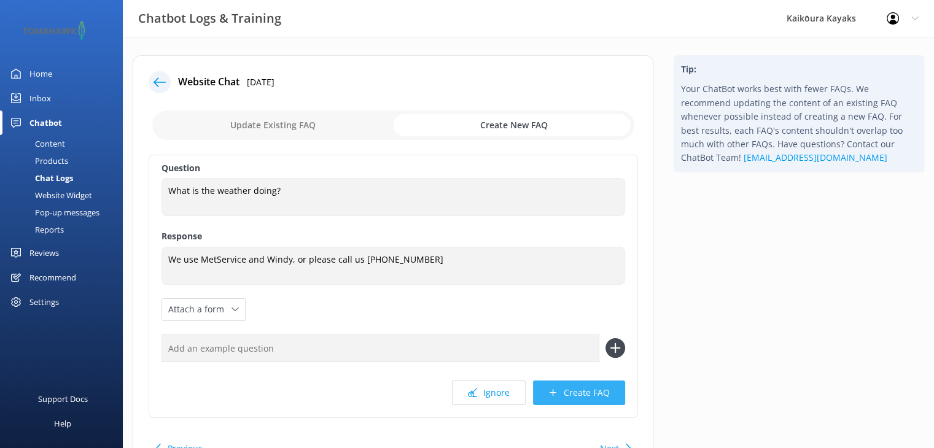
click at [566, 391] on button "Create FAQ" at bounding box center [579, 393] width 92 height 25
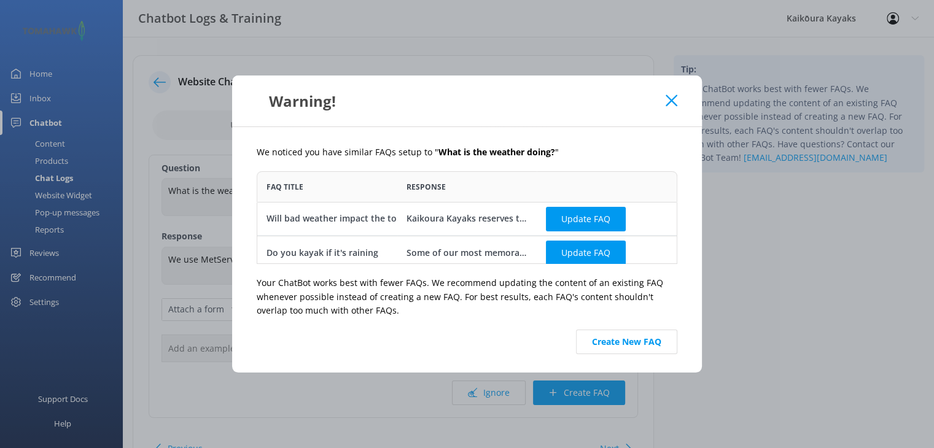
drag, startPoint x: 676, startPoint y: 100, endPoint x: 646, endPoint y: 90, distance: 31.1
click at [676, 99] on icon at bounding box center [672, 101] width 12 height 12
